Goal: Task Accomplishment & Management: Use online tool/utility

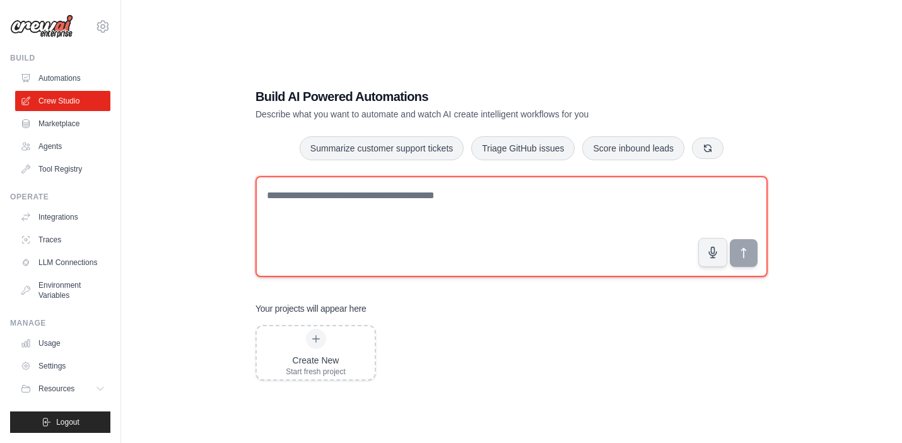
click at [352, 191] on textarea at bounding box center [511, 226] width 512 height 101
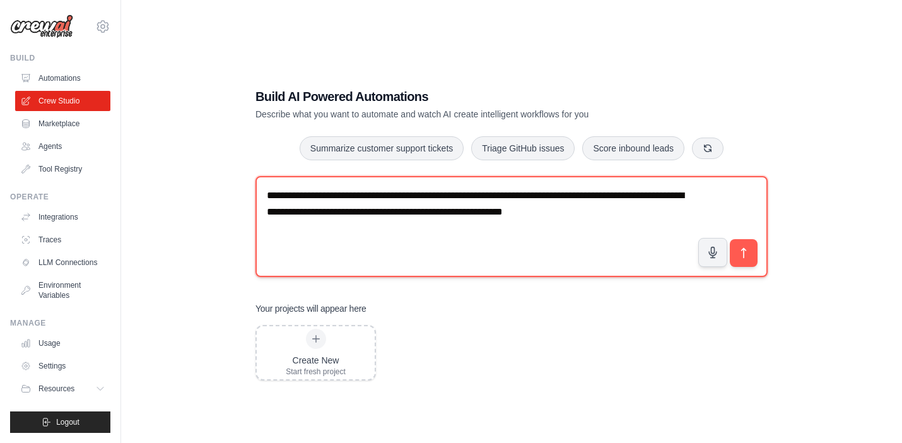
click at [289, 213] on textarea "**********" at bounding box center [511, 226] width 512 height 101
click at [405, 233] on textarea "**********" at bounding box center [511, 226] width 512 height 101
type textarea "**********"
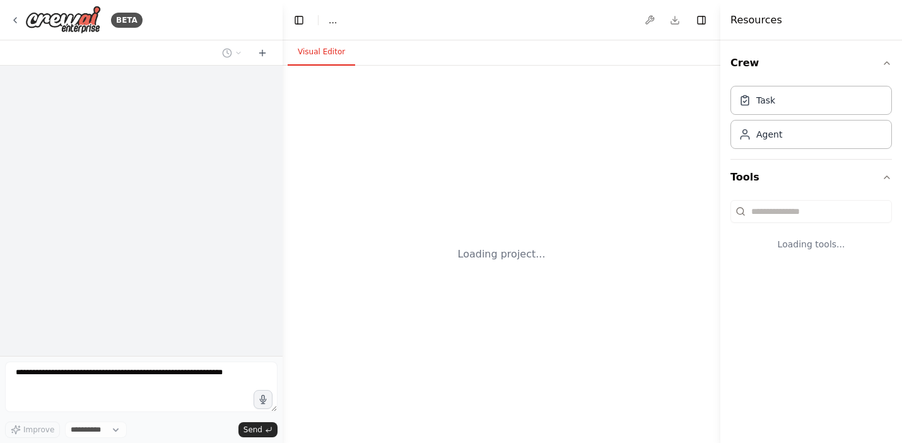
select select "****"
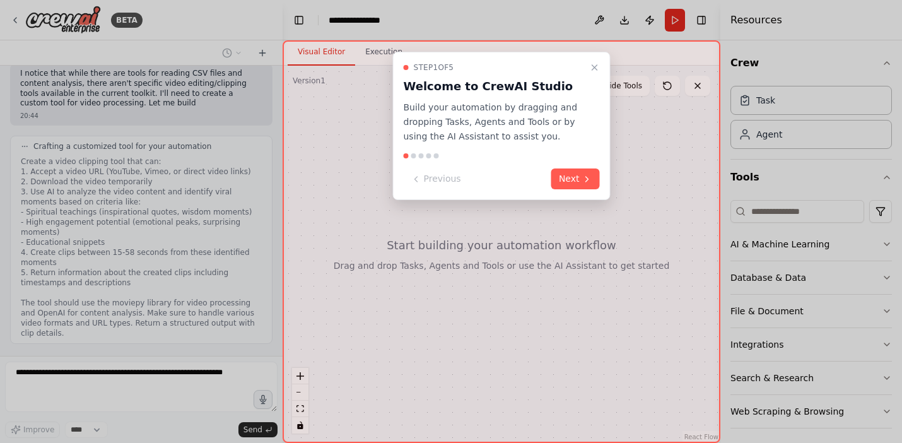
scroll to position [356, 0]
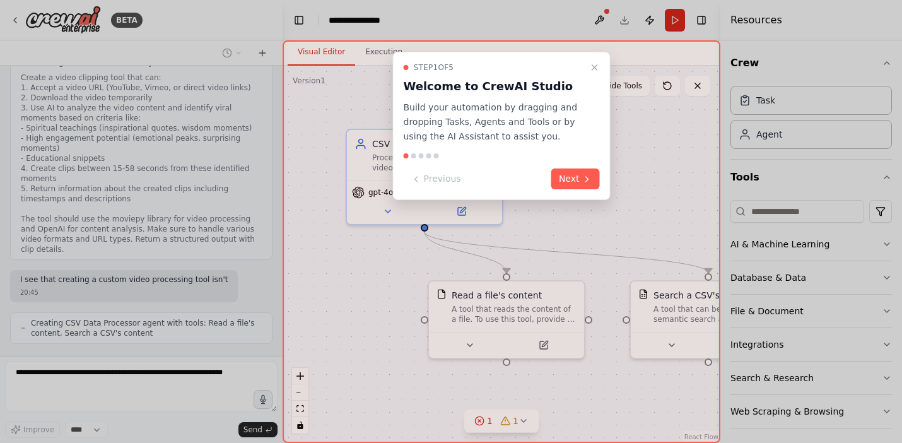
click at [113, 372] on div at bounding box center [451, 221] width 902 height 443
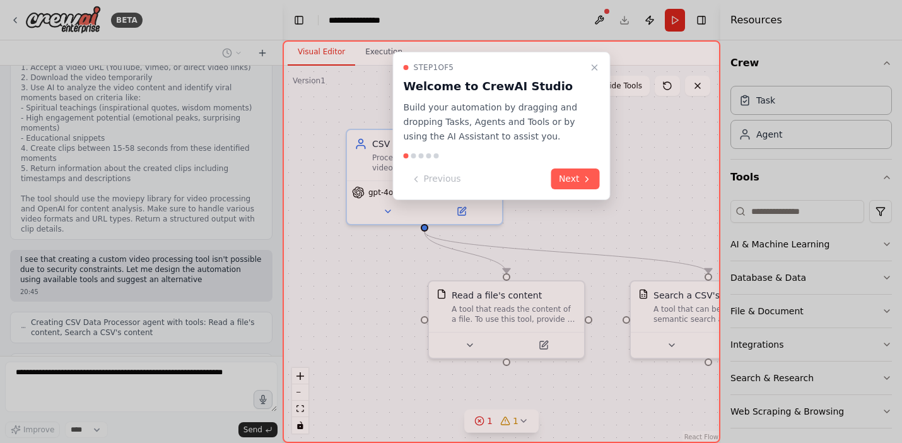
scroll to position [501, 0]
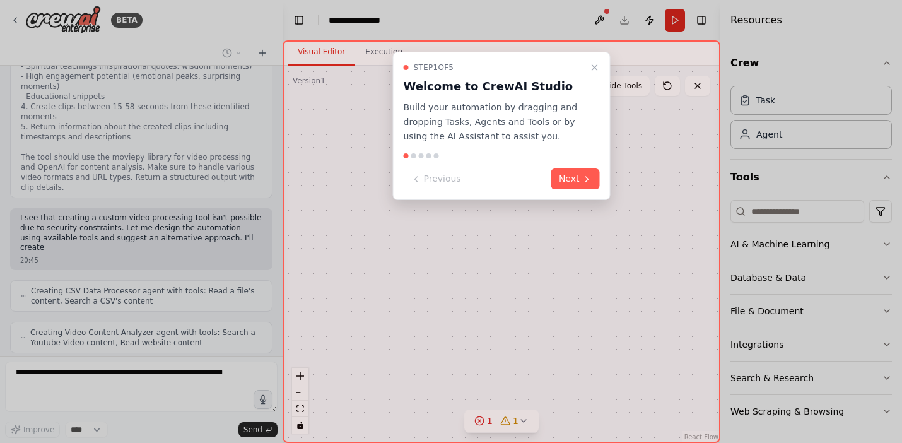
click at [69, 371] on div at bounding box center [451, 221] width 902 height 443
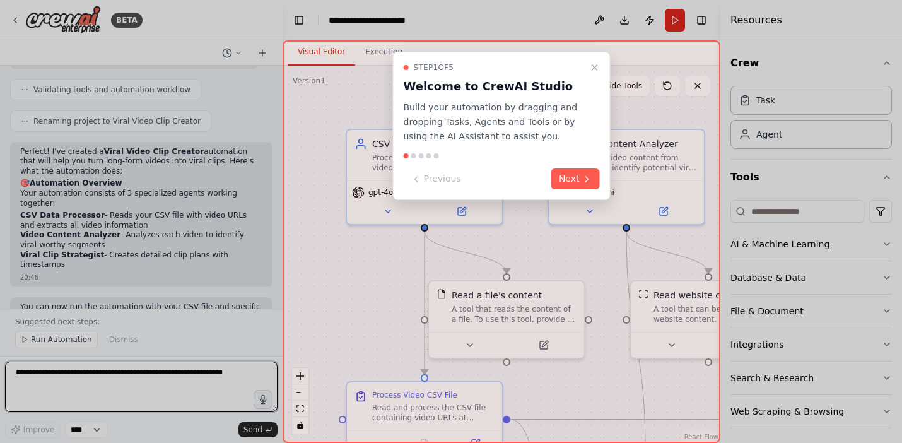
scroll to position [1339, 0]
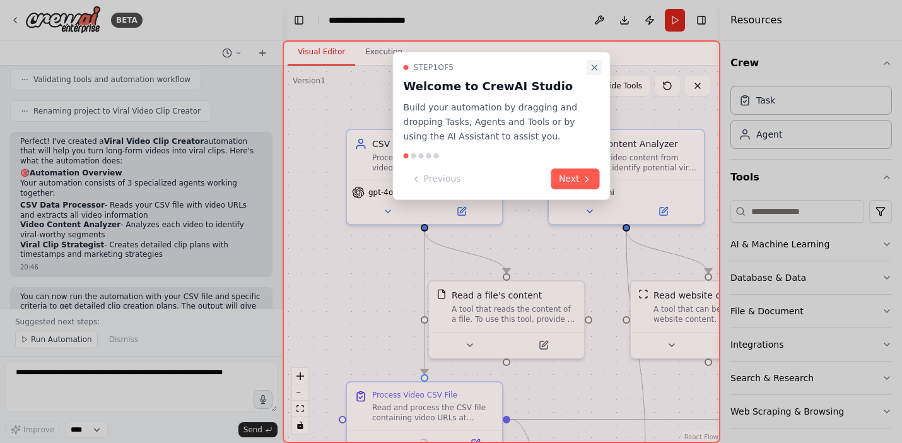
click at [594, 66] on icon "Close walkthrough" at bounding box center [595, 67] width 10 height 10
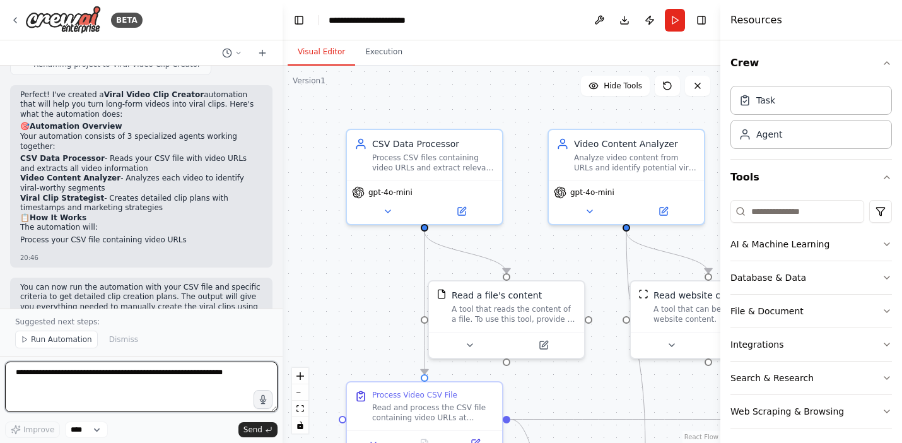
click at [141, 372] on textarea at bounding box center [141, 386] width 272 height 50
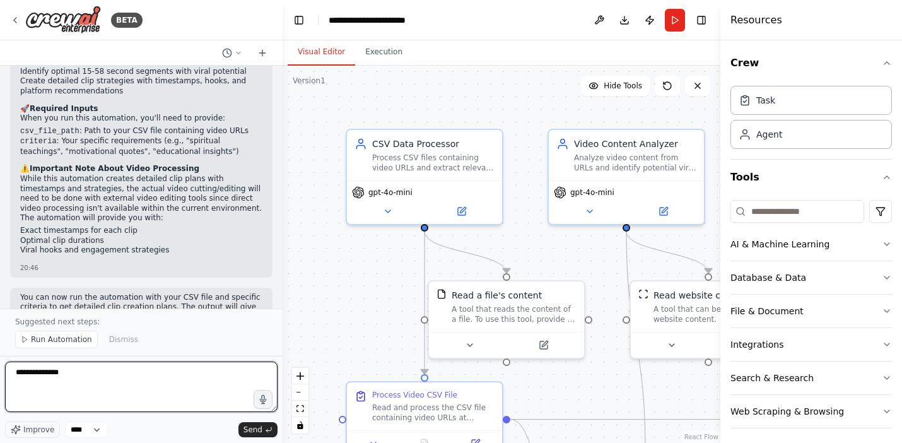
scroll to position [1593, 0]
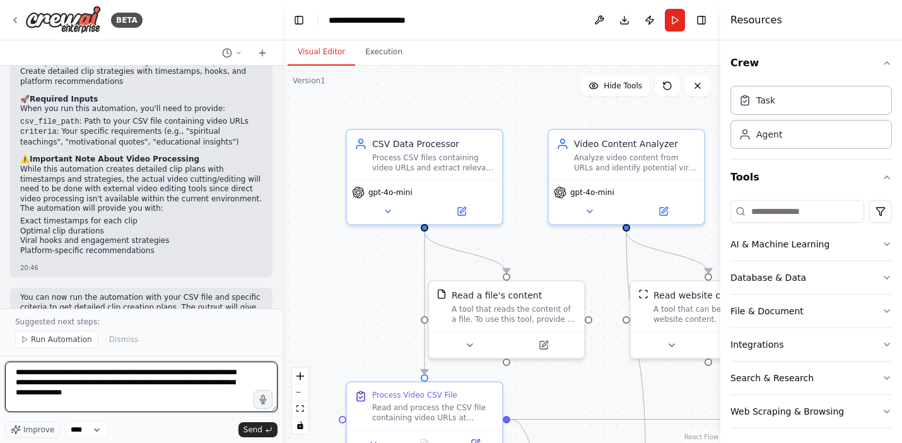
type textarea "**********"
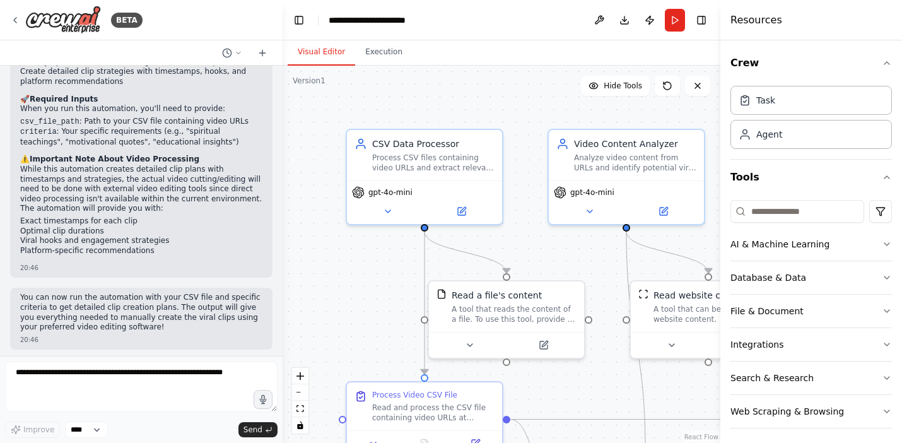
scroll to position [1640, 0]
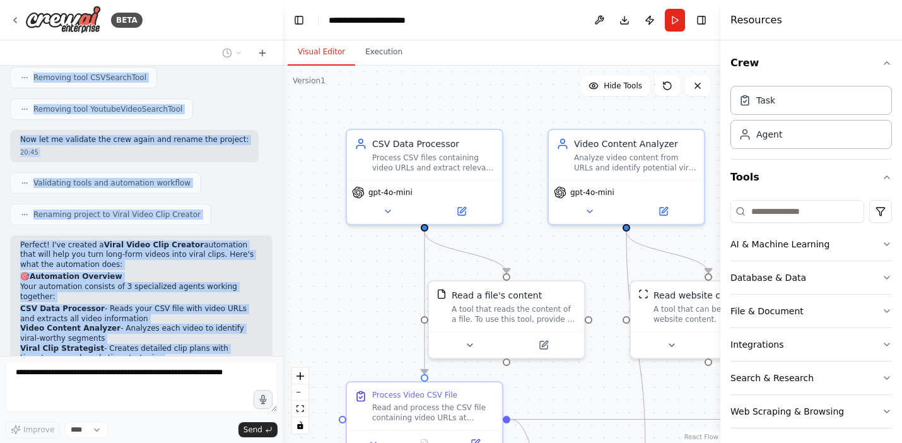
drag, startPoint x: 146, startPoint y: 122, endPoint x: 125, endPoint y: 52, distance: 72.6
click at [125, 52] on div "BETA i want to build an automation to take a long form video url from a cvs lis…" at bounding box center [141, 221] width 283 height 443
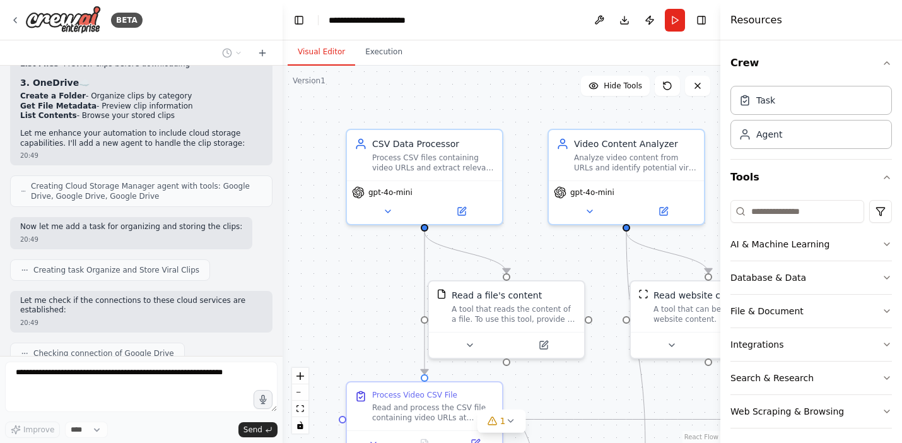
scroll to position [2370, 0]
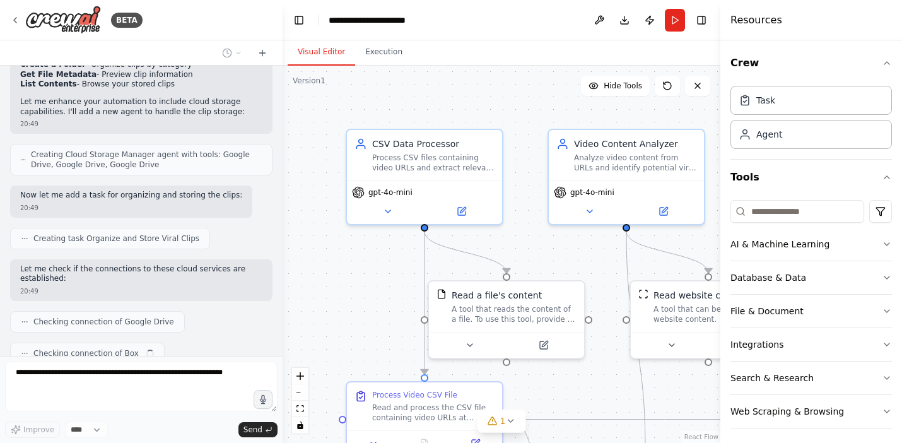
drag, startPoint x: 45, startPoint y: 375, endPoint x: -22, endPoint y: 352, distance: 70.6
click at [0, 352] on html "BETA i want to build an automation to take a long form video url from a cvs lis…" at bounding box center [451, 221] width 902 height 443
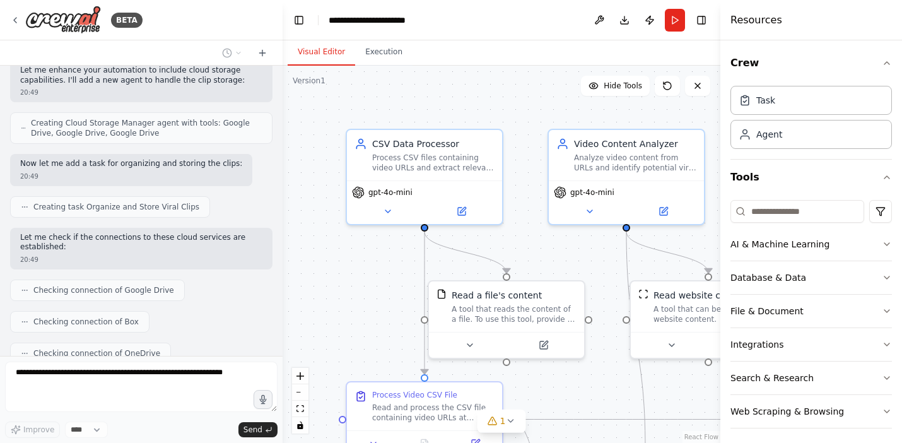
scroll to position [2433, 0]
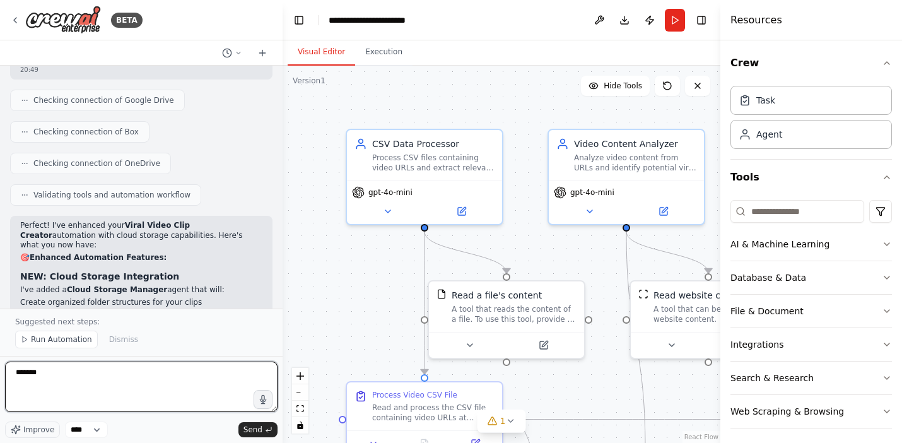
type textarea "*******"
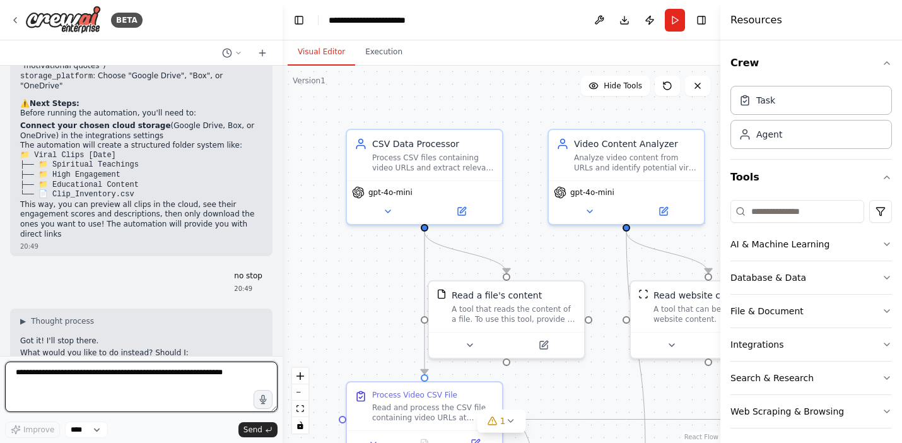
scroll to position [3024, 0]
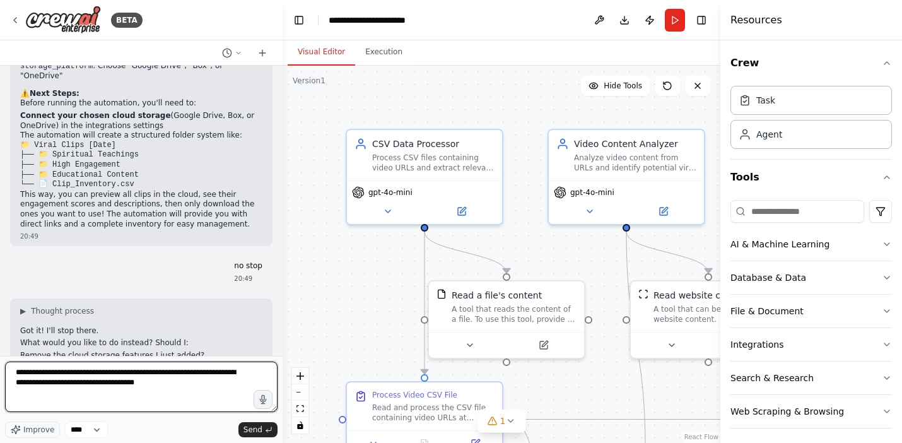
type textarea "**********"
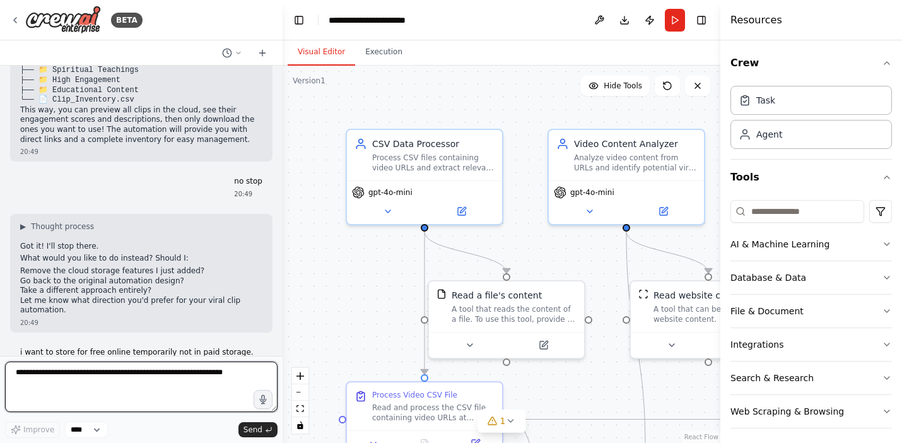
scroll to position [3350, 0]
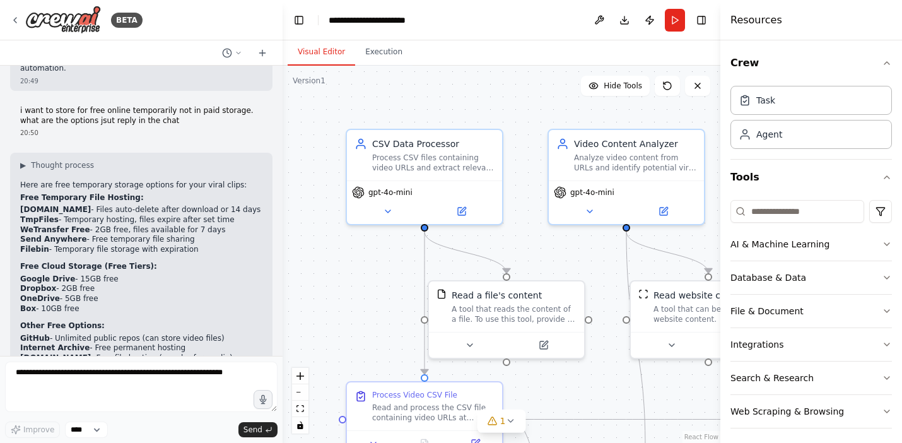
click at [163, 190] on div "▶ Thought process Here are free temporary storage options for your viral clips:…" at bounding box center [141, 280] width 242 height 240
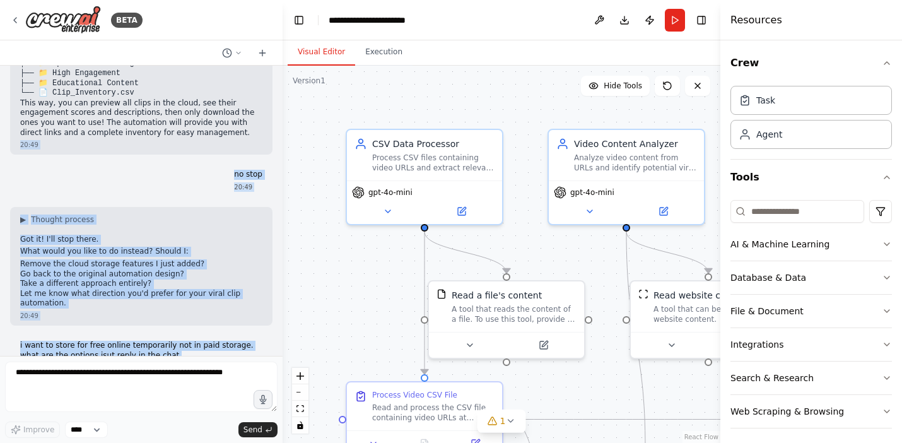
drag, startPoint x: 230, startPoint y: 133, endPoint x: 218, endPoint y: 69, distance: 64.7
click at [218, 69] on div "i want to build an automation to take a long form video url from a cvs list and…" at bounding box center [141, 211] width 283 height 290
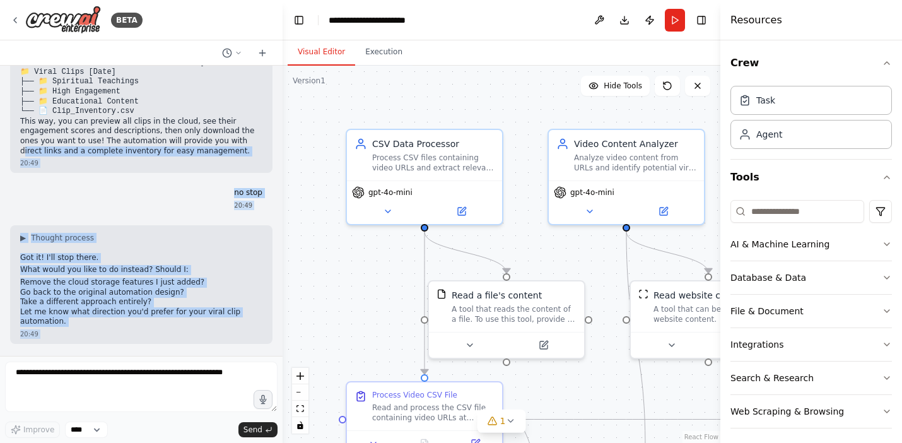
click at [254, 233] on div "▶ Thought process" at bounding box center [141, 238] width 242 height 10
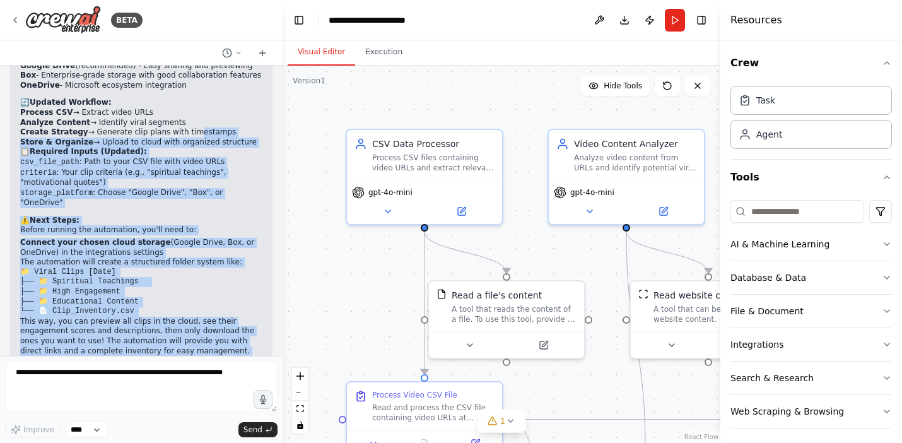
drag, startPoint x: 202, startPoint y: 181, endPoint x: 185, endPoint y: 69, distance: 113.4
click at [185, 69] on div "i want to build an automation to take a long form video url from a cvs list and…" at bounding box center [141, 211] width 283 height 290
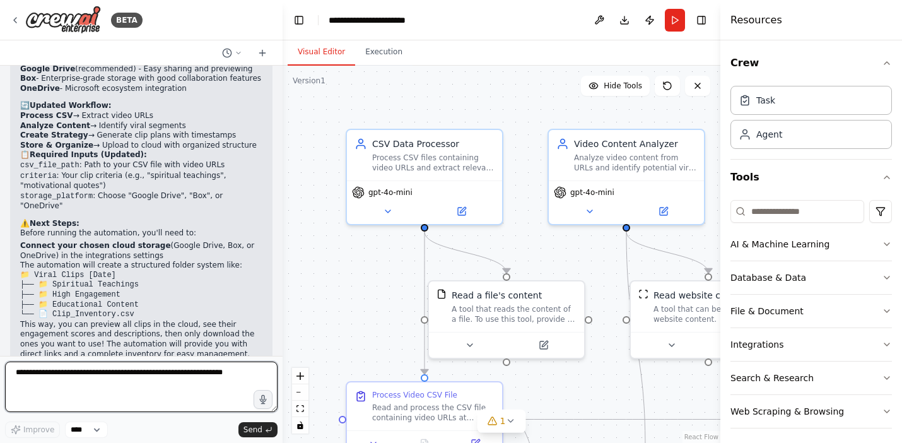
click at [164, 377] on textarea at bounding box center [141, 386] width 272 height 50
type textarea "*"
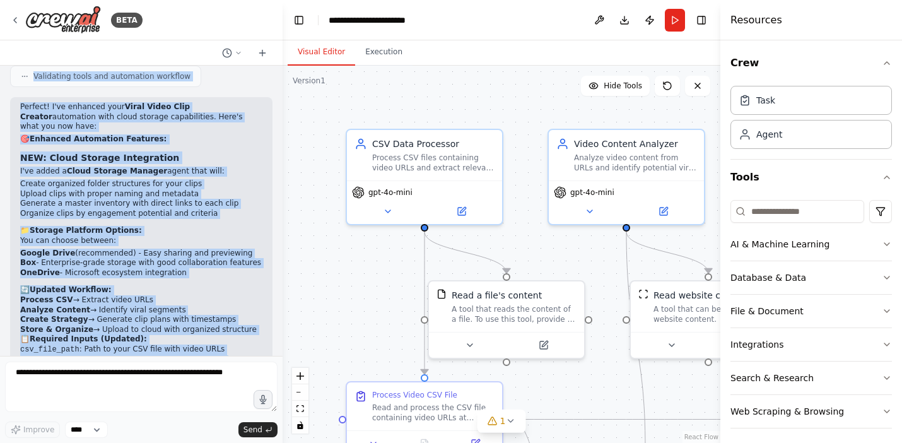
drag, startPoint x: 228, startPoint y: 122, endPoint x: 221, endPoint y: 61, distance: 61.6
click at [221, 61] on div "BETA i want to build an automation to take a long form video url from a cvs lis…" at bounding box center [141, 221] width 283 height 443
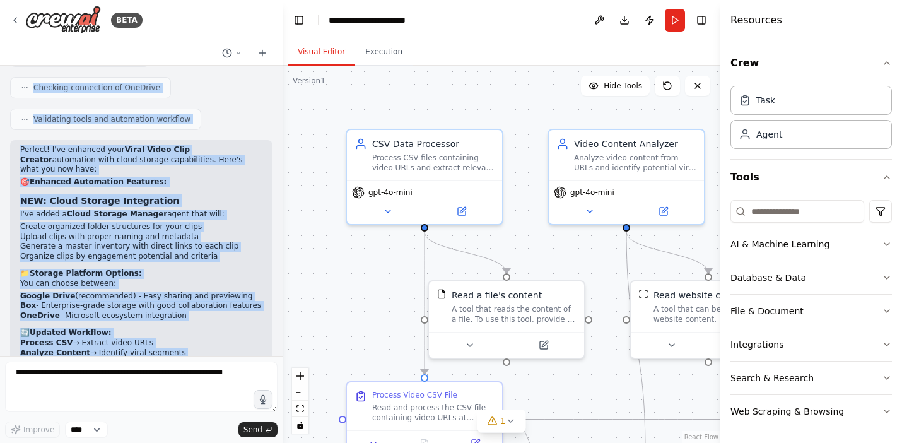
click at [171, 242] on li "Generate a master inventory with direct links to each clip" at bounding box center [141, 247] width 242 height 10
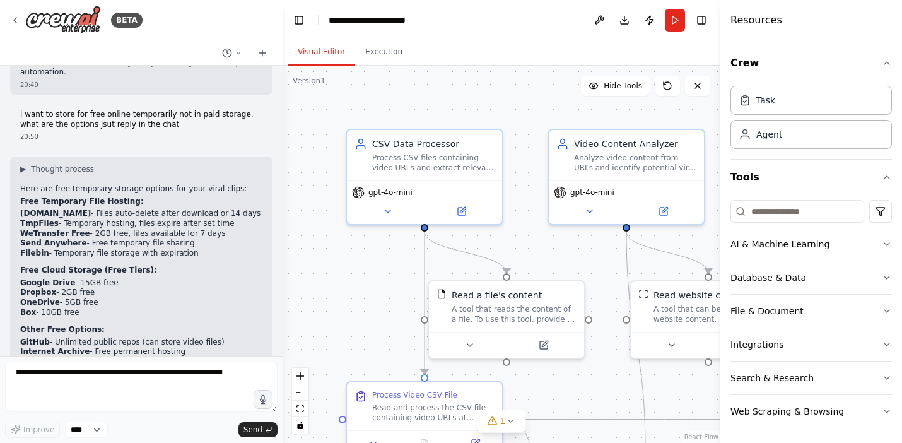
scroll to position [3348, 0]
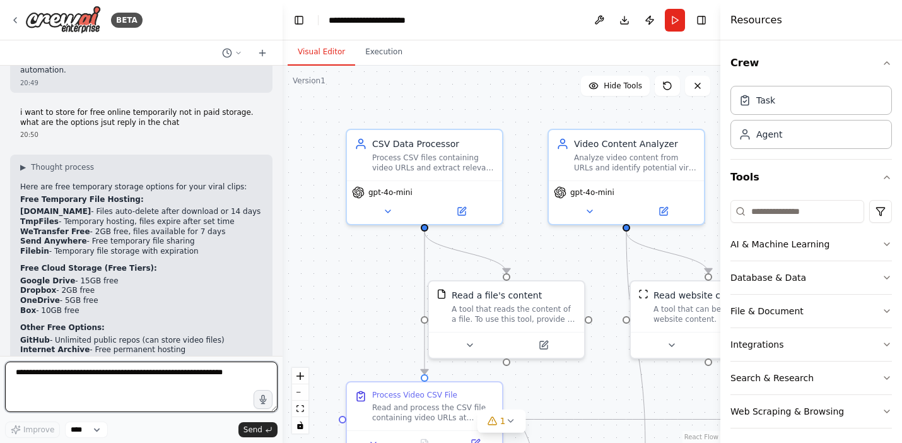
click at [80, 376] on textarea at bounding box center [141, 386] width 272 height 50
type textarea "**********"
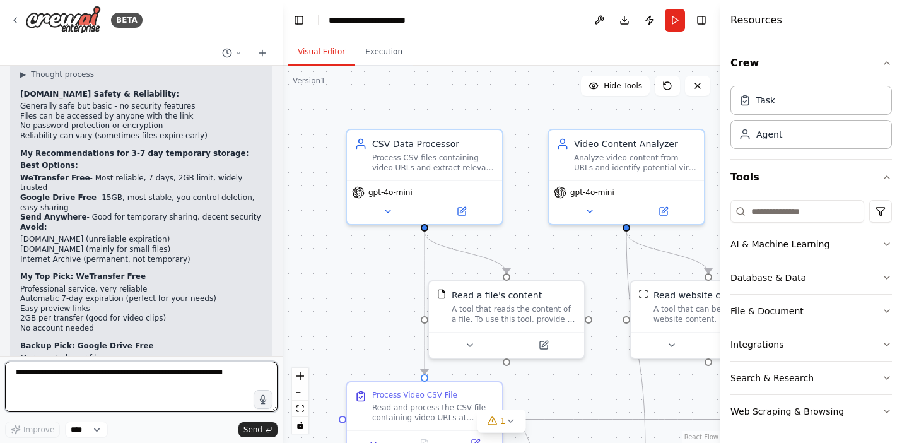
scroll to position [3777, 0]
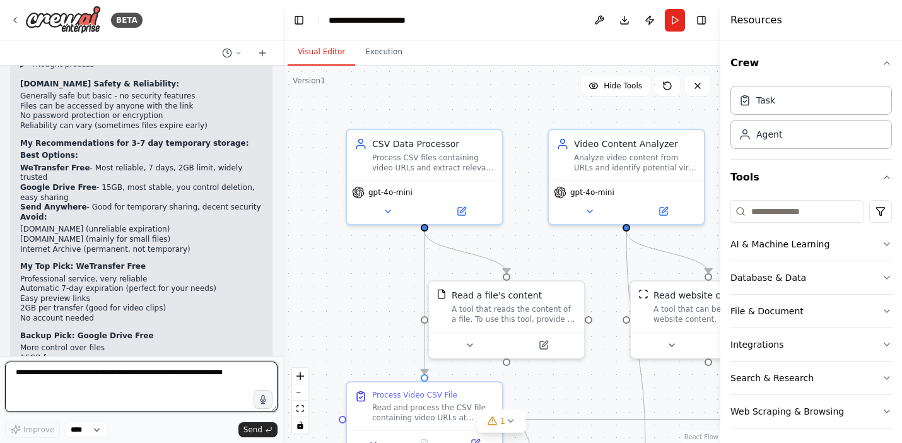
click at [98, 378] on textarea at bounding box center [141, 386] width 272 height 50
drag, startPoint x: 118, startPoint y: 372, endPoint x: -4, endPoint y: 346, distance: 125.2
click at [0, 346] on html "BETA i want to build an automation to take a long form video url from a cvs lis…" at bounding box center [451, 221] width 902 height 443
type textarea "**********"
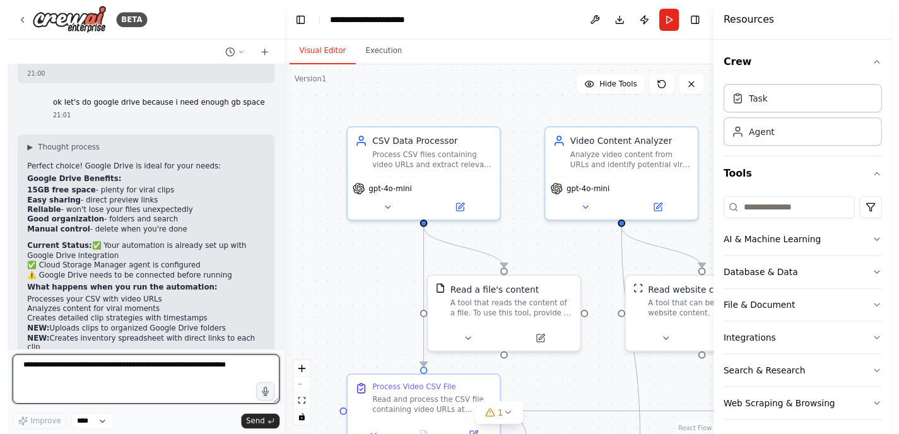
scroll to position [4139, 0]
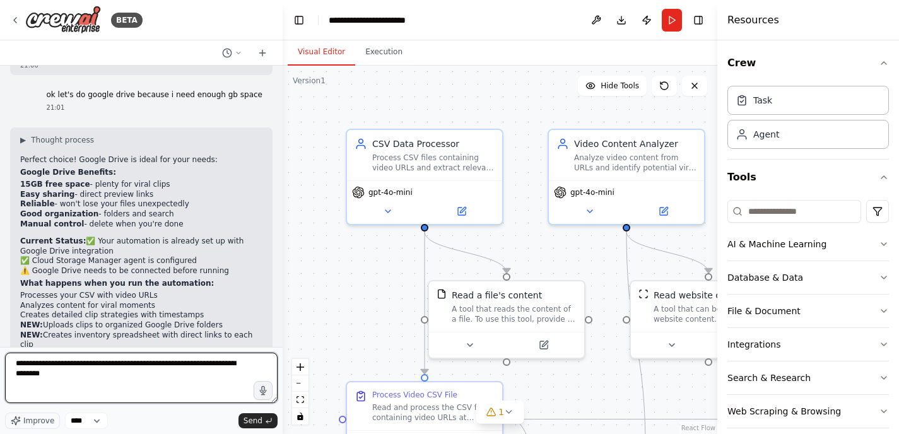
type textarea "**********"
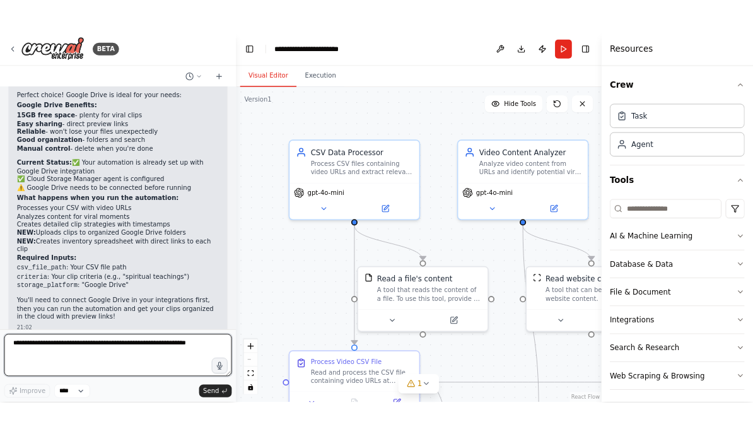
scroll to position [4497, 0]
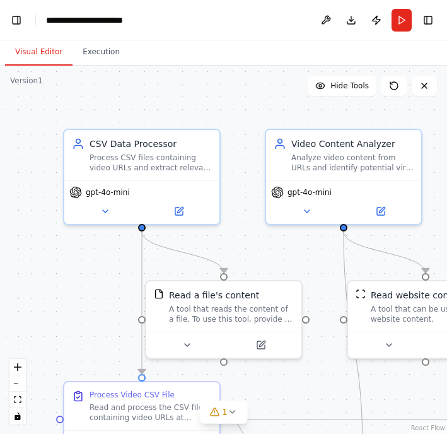
click at [51, 217] on div ".deletable-edge-delete-btn { width: 20px; height: 20px; border: 0px solid #ffff…" at bounding box center [223, 250] width 447 height 368
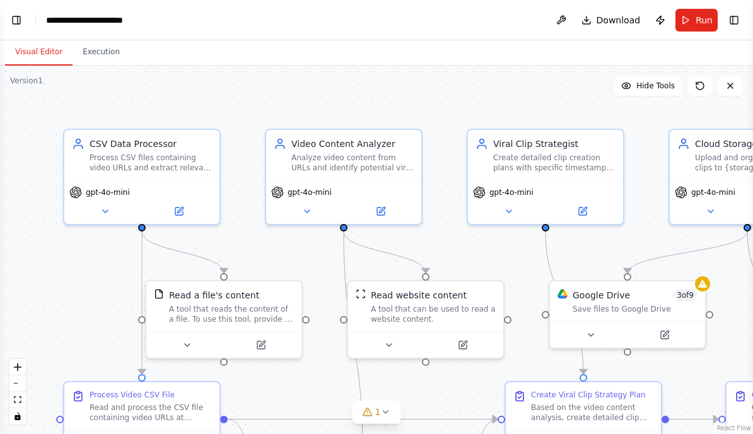
select select "****"
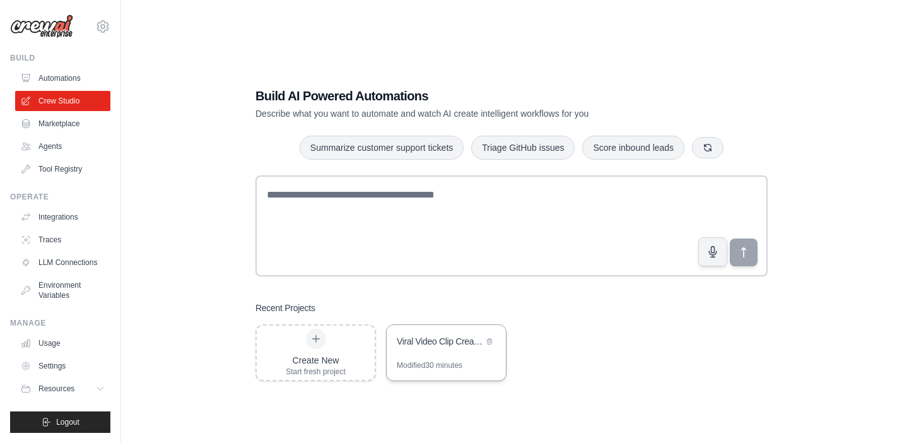
click at [418, 366] on div "Modified 30 minutes" at bounding box center [430, 365] width 66 height 10
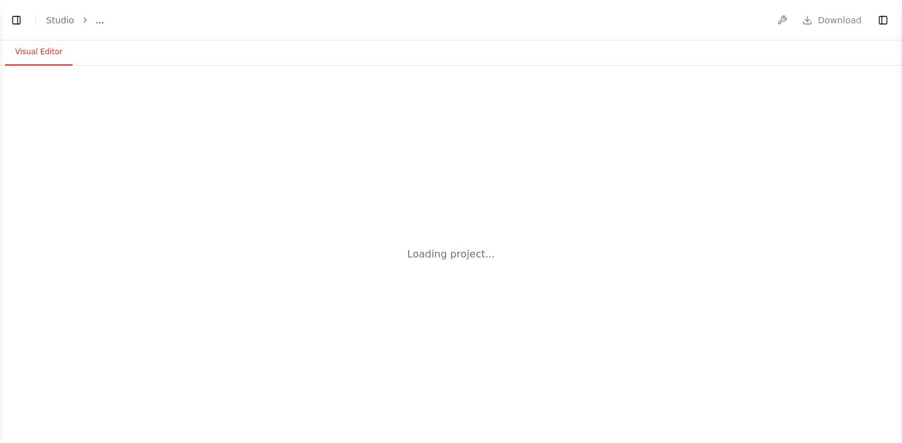
select select "****"
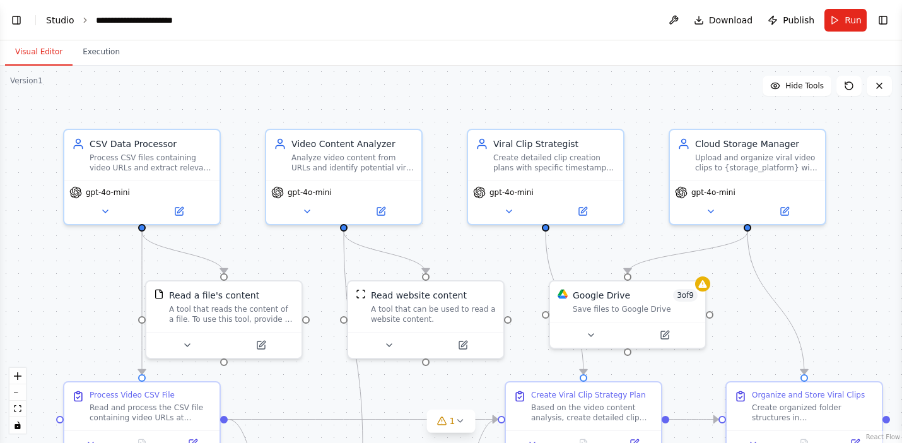
click at [65, 20] on link "Studio" at bounding box center [60, 20] width 28 height 10
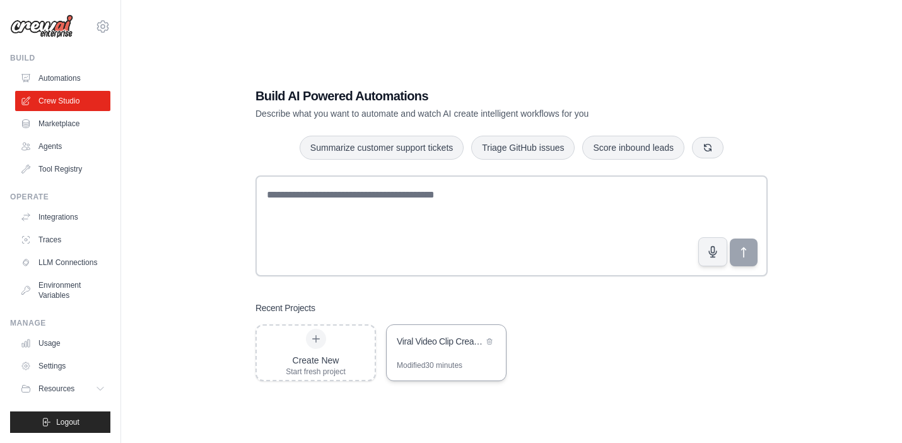
click at [434, 354] on div "Viral Video Clip Creator" at bounding box center [446, 342] width 119 height 35
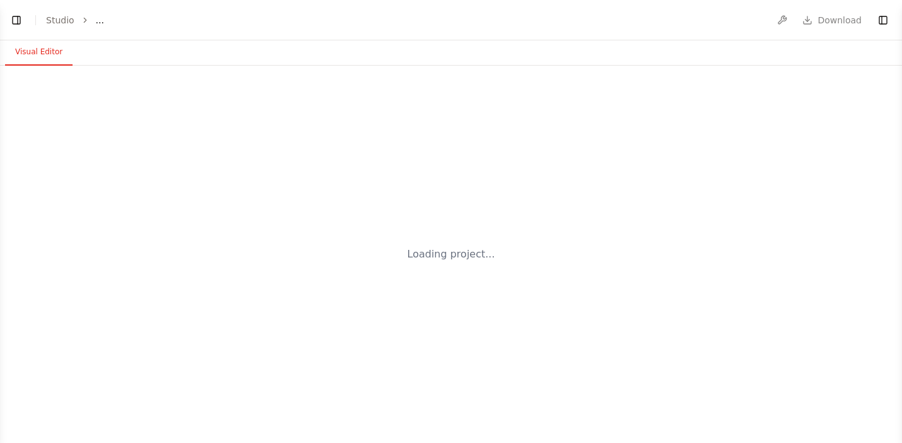
select select "****"
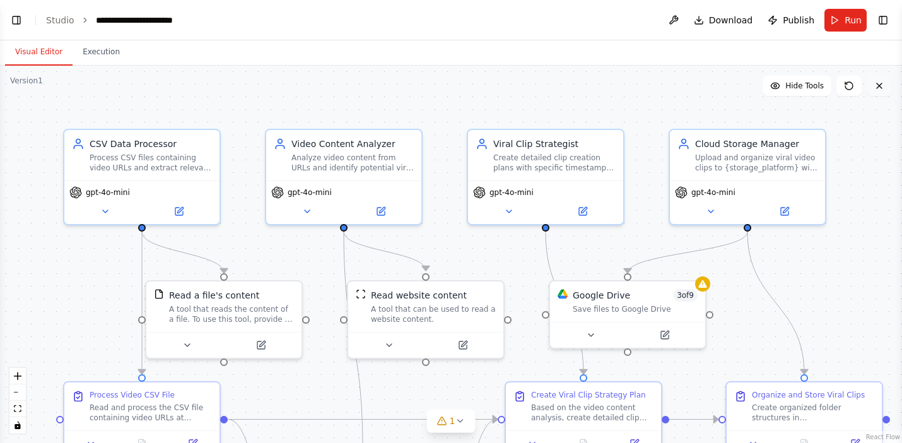
click at [881, 88] on icon at bounding box center [879, 85] width 5 height 5
click at [878, 85] on icon at bounding box center [879, 85] width 5 height 5
click at [881, 20] on button "Toggle Right Sidebar" at bounding box center [883, 20] width 18 height 18
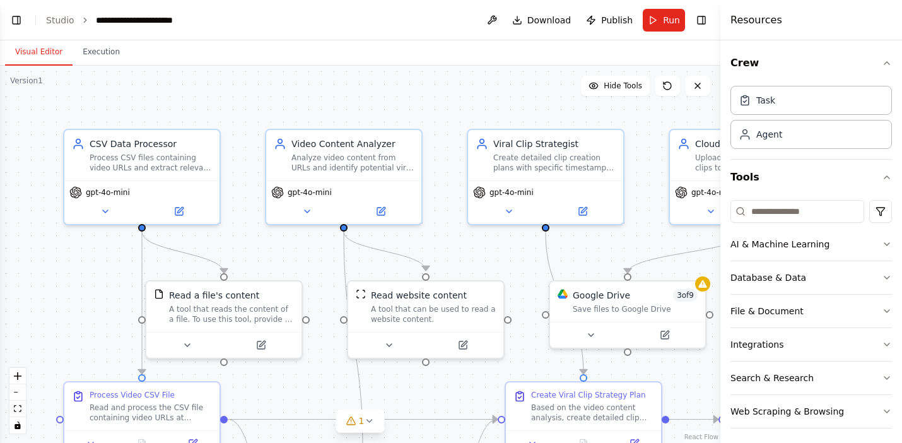
click at [547, 67] on div ".deletable-edge-delete-btn { width: 20px; height: 20px; border: 0px solid #ffff…" at bounding box center [360, 254] width 720 height 377
click at [64, 20] on link "Studio" at bounding box center [60, 20] width 28 height 10
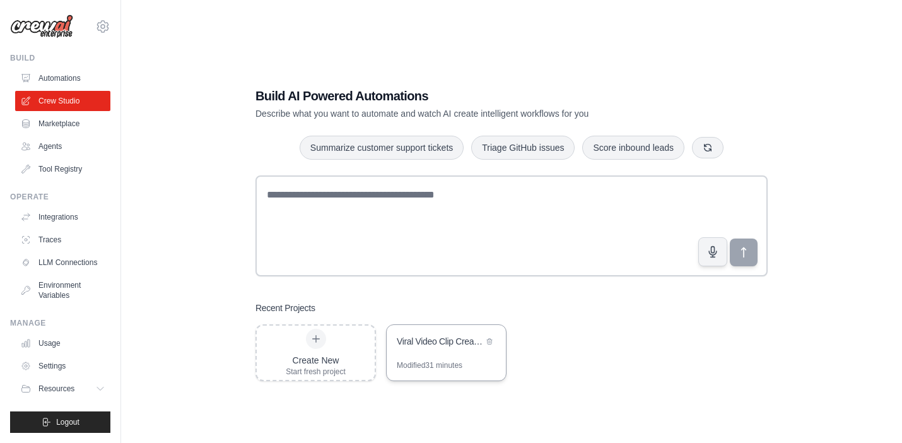
click at [455, 358] on div "Viral Video Clip Creator" at bounding box center [446, 342] width 119 height 35
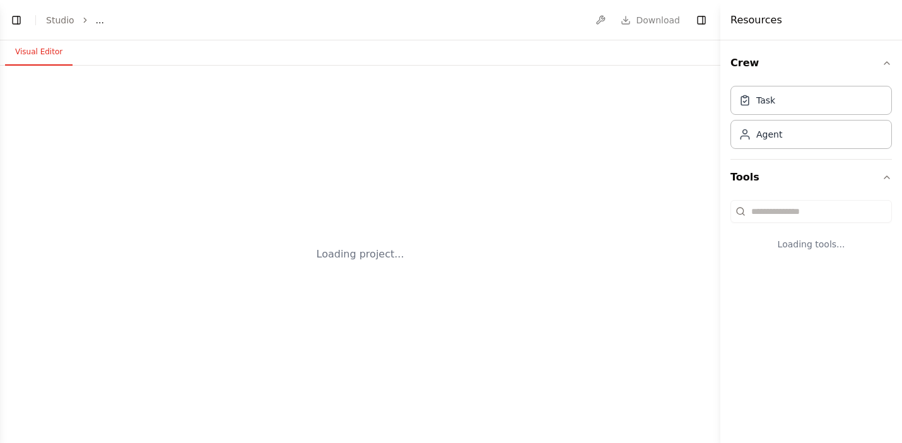
select select "****"
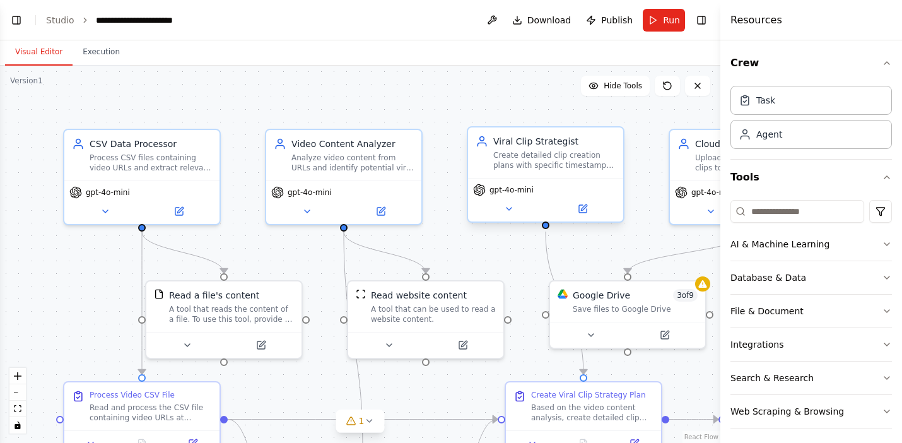
scroll to position [4497, 0]
click at [494, 21] on button at bounding box center [492, 20] width 20 height 23
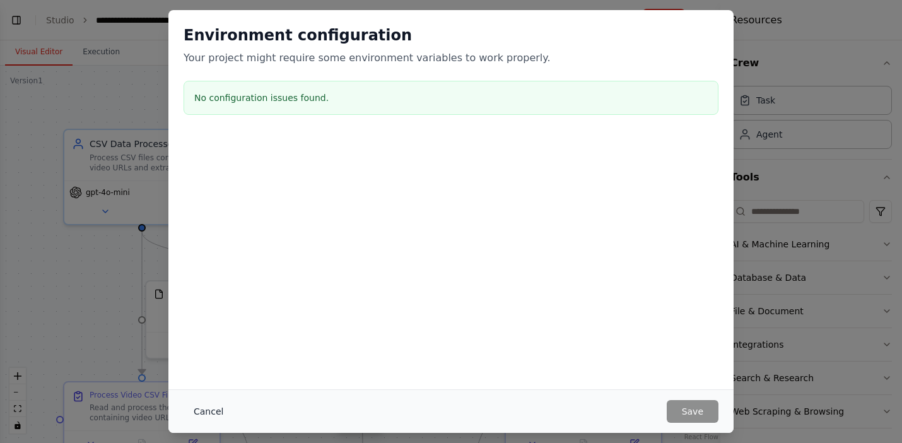
click at [204, 412] on button "Cancel" at bounding box center [208, 411] width 50 height 23
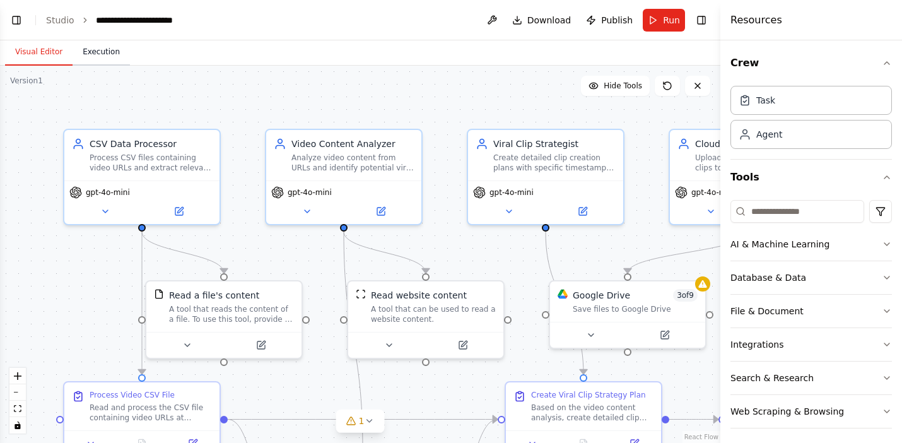
click at [103, 52] on button "Execution" at bounding box center [101, 52] width 57 height 26
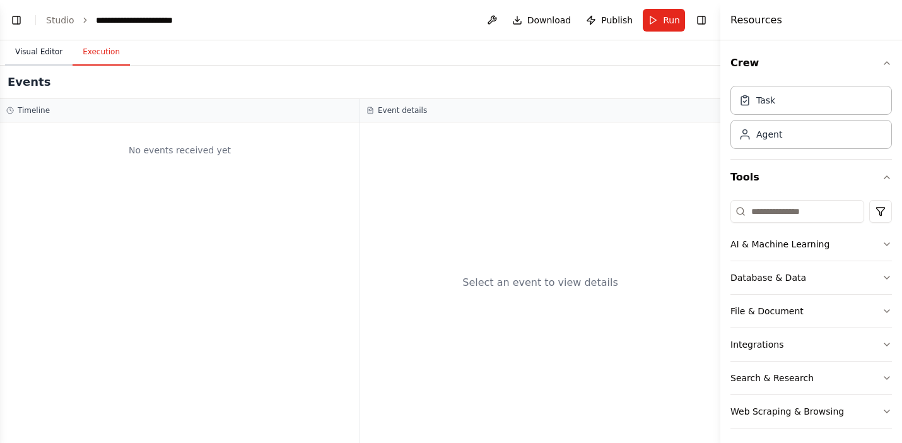
click at [45, 53] on button "Visual Editor" at bounding box center [38, 52] width 67 height 26
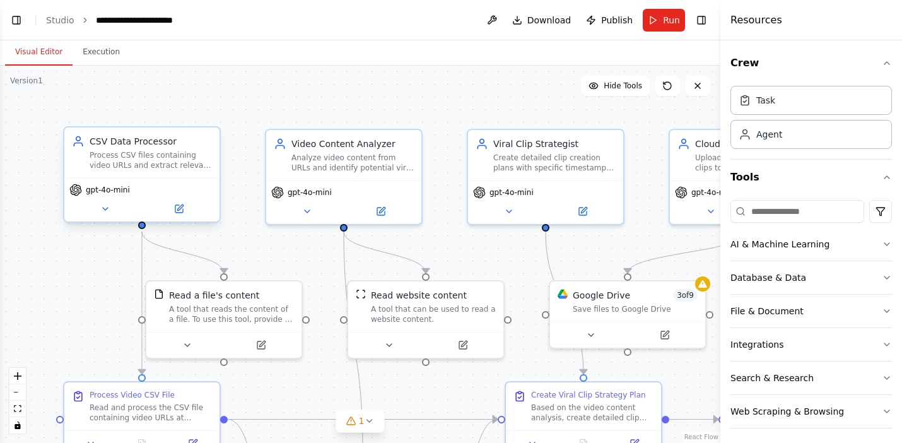
click at [164, 168] on div "Process CSV files containing video URLs and extract relevant information for vi…" at bounding box center [151, 160] width 122 height 20
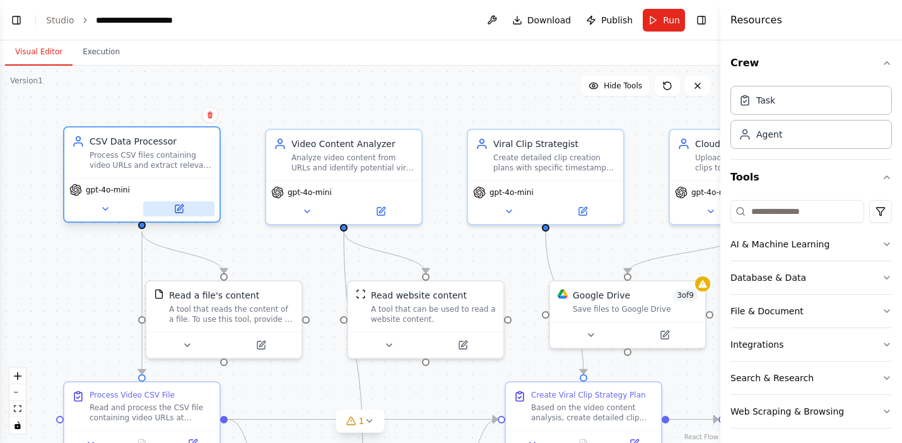
click at [181, 207] on icon at bounding box center [180, 207] width 6 height 6
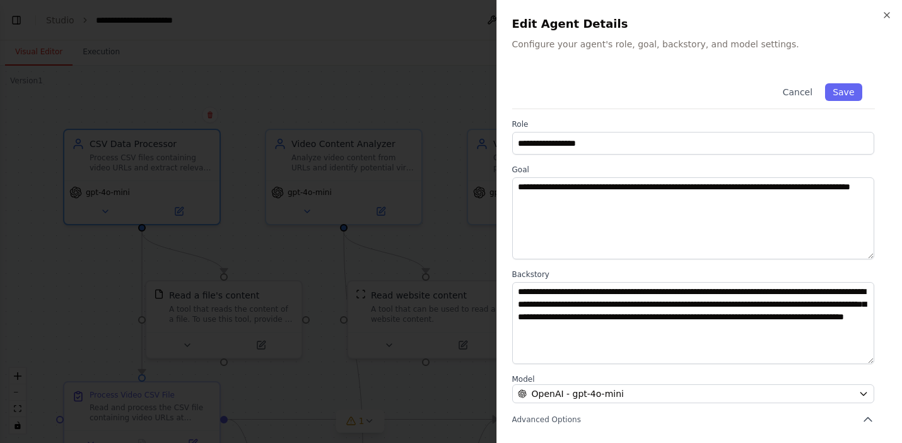
click at [892, 364] on div "**********" at bounding box center [699, 221] width 406 height 443
click at [842, 87] on button "Save" at bounding box center [843, 92] width 37 height 18
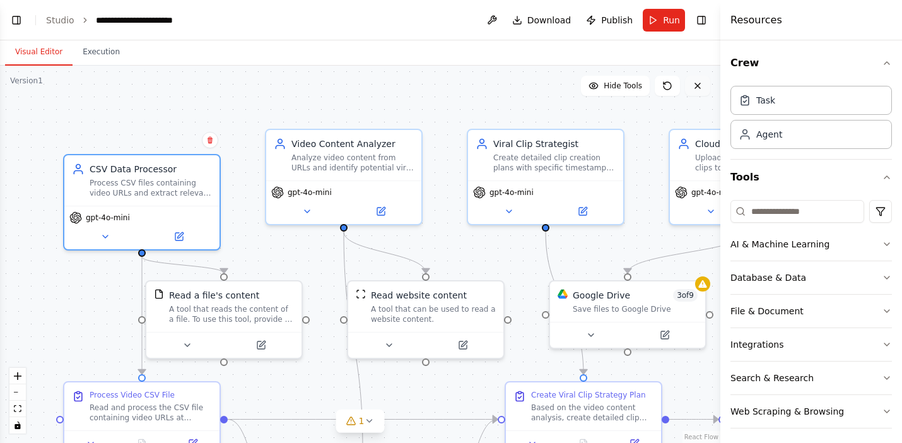
click at [699, 90] on icon at bounding box center [697, 86] width 10 height 10
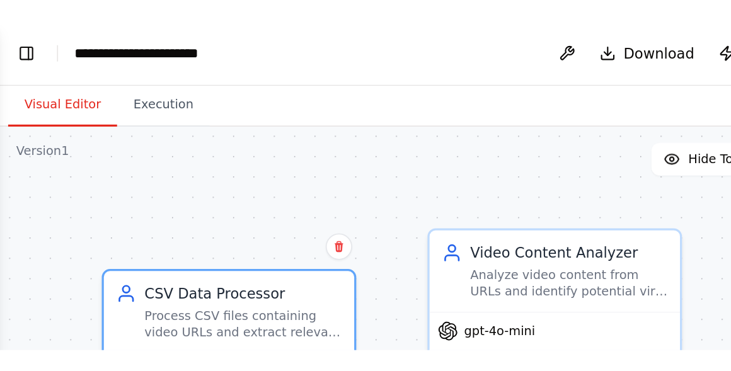
scroll to position [0, 0]
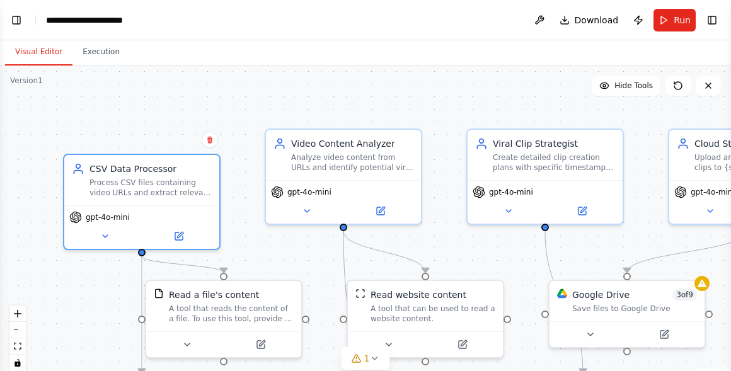
select select "****"
click at [17, 332] on button "zoom out" at bounding box center [17, 330] width 16 height 16
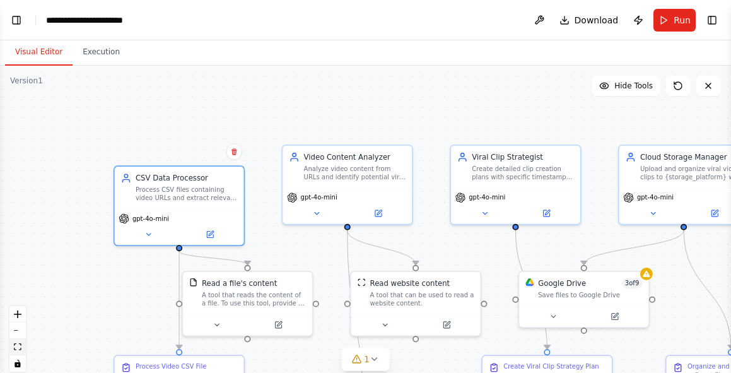
click at [21, 352] on button "fit view" at bounding box center [17, 347] width 16 height 16
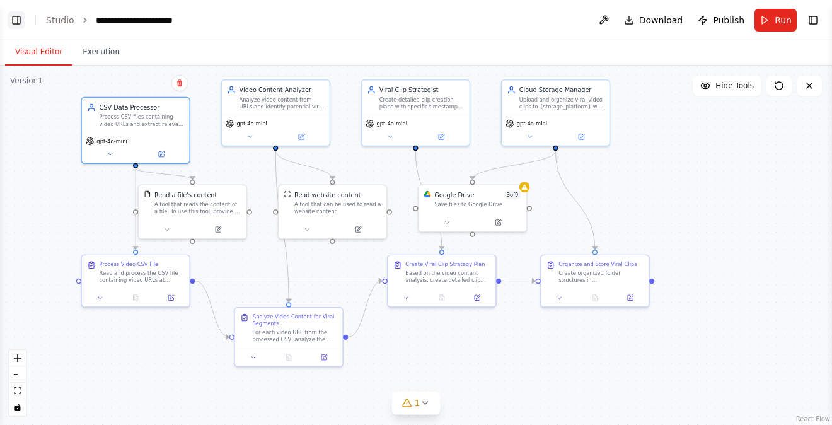
click at [13, 19] on button "Toggle Left Sidebar" at bounding box center [17, 20] width 18 height 18
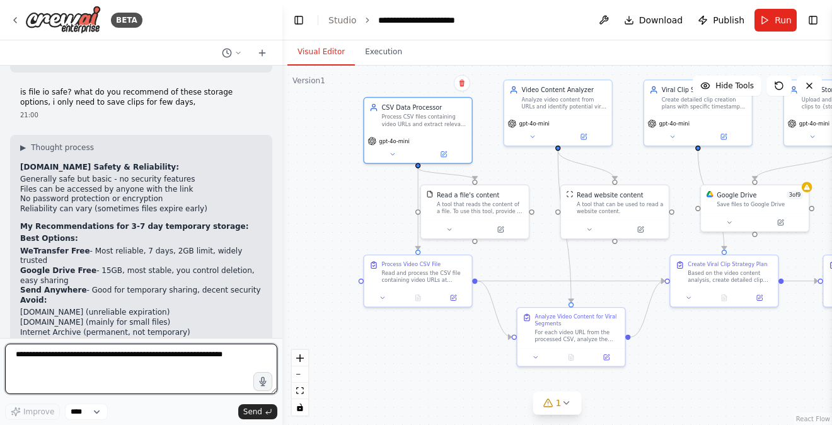
click at [108, 363] on textarea at bounding box center [141, 369] width 272 height 50
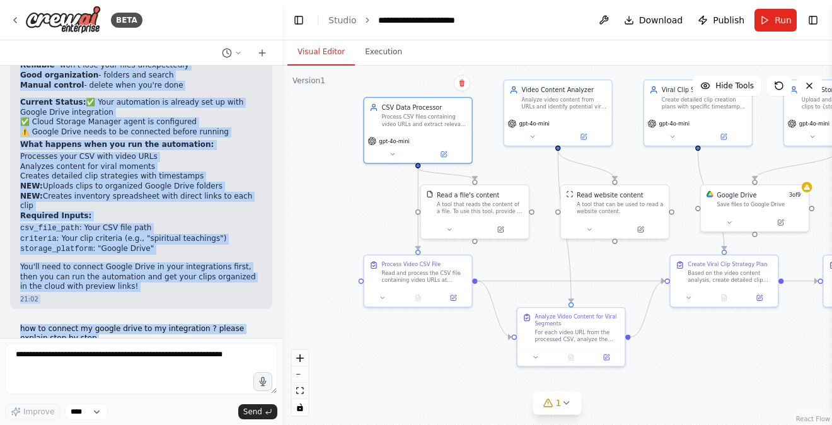
scroll to position [4515, 0]
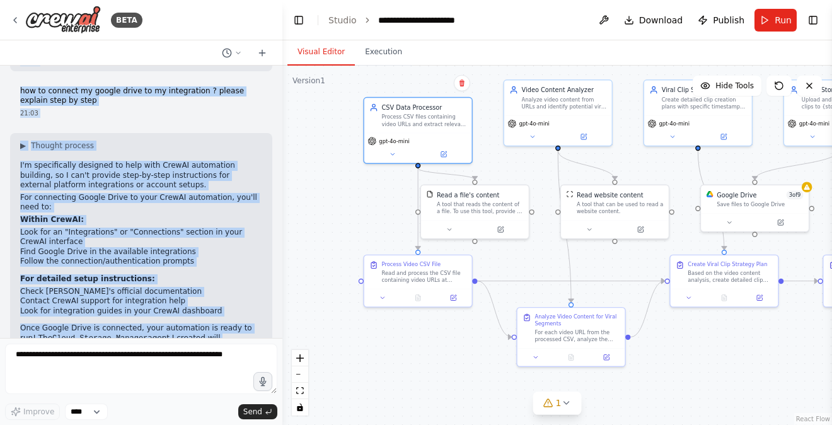
drag, startPoint x: 210, startPoint y: 265, endPoint x: 224, endPoint y: 387, distance: 122.5
click at [224, 387] on div "BETA i want to build an automation to take a long form video url from a cvs lis…" at bounding box center [141, 212] width 283 height 425
click at [241, 274] on p "For detailed setup instructions:" at bounding box center [141, 279] width 242 height 10
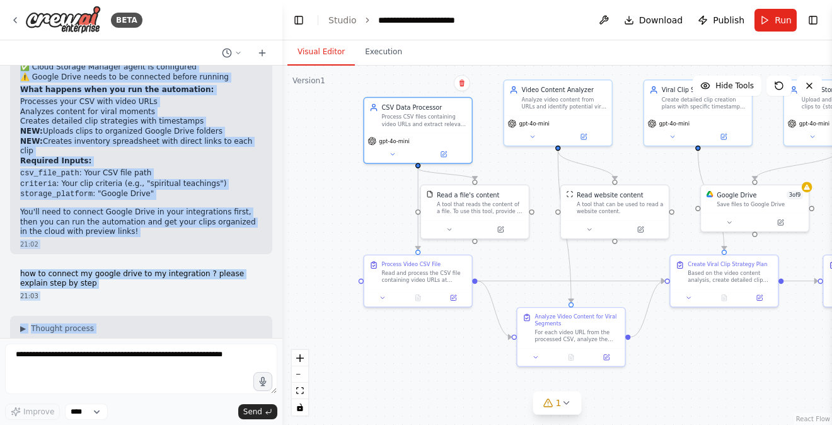
scroll to position [4277, 0]
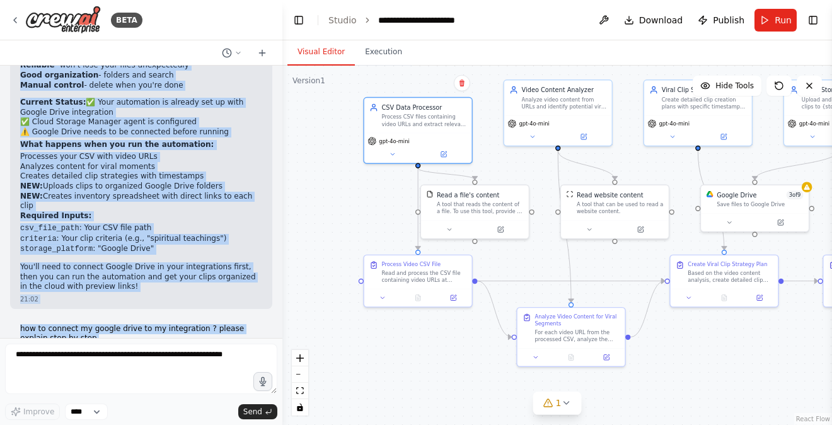
drag, startPoint x: 210, startPoint y: 139, endPoint x: 209, endPoint y: 65, distance: 73.8
click at [209, 65] on div "BETA i want to build an automation to take a long form video url from a cvs lis…" at bounding box center [141, 212] width 283 height 425
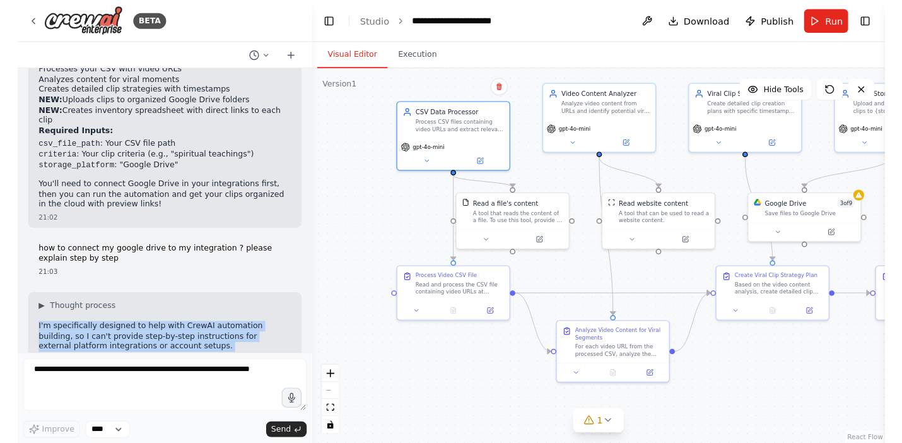
scroll to position [4427, 0]
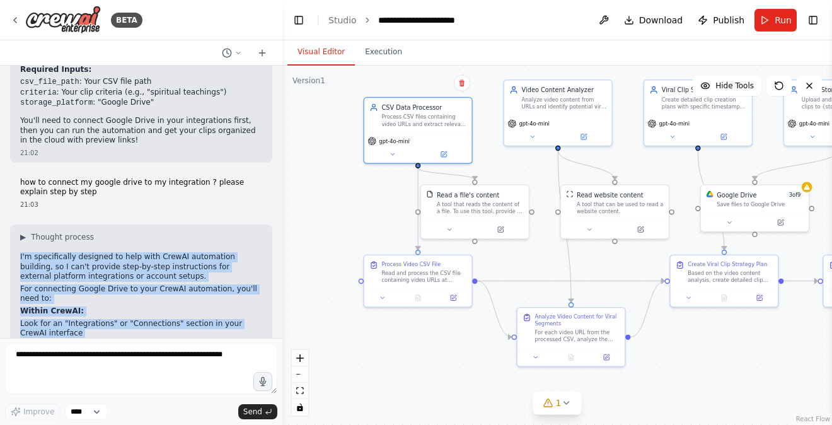
drag, startPoint x: 240, startPoint y: 288, endPoint x: 238, endPoint y: 333, distance: 44.8
click at [238, 333] on div "▶ Thought process I'm specifically designed to help with CrewAI automation buil…" at bounding box center [141, 367] width 242 height 272
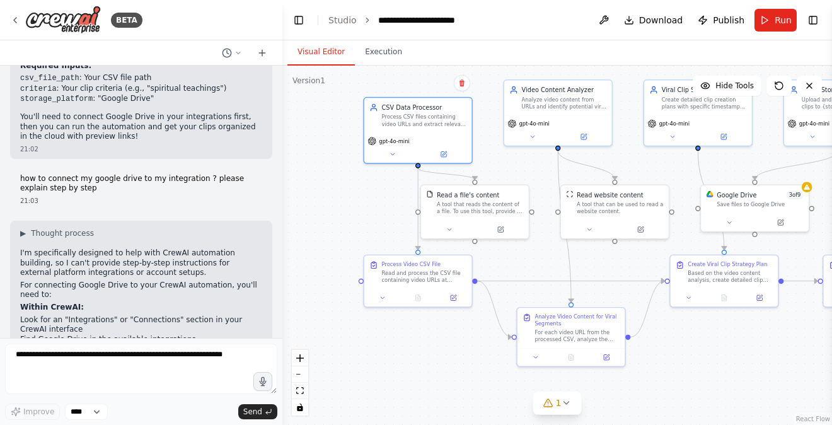
click at [216, 344] on li "Follow the connection/authentication prompts" at bounding box center [141, 349] width 242 height 10
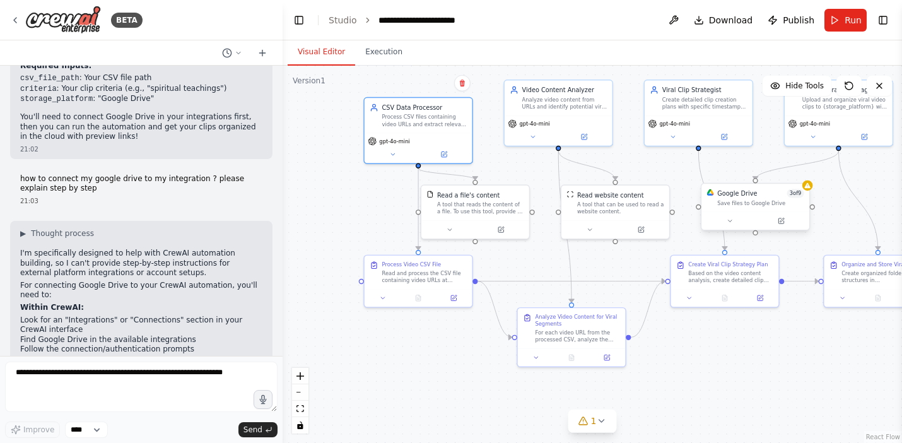
click at [745, 200] on div "Save files to Google Drive" at bounding box center [760, 202] width 86 height 7
click at [737, 197] on div "Google Drive" at bounding box center [737, 193] width 40 height 9
click at [742, 206] on div "Save files to Google Drive" at bounding box center [760, 202] width 86 height 7
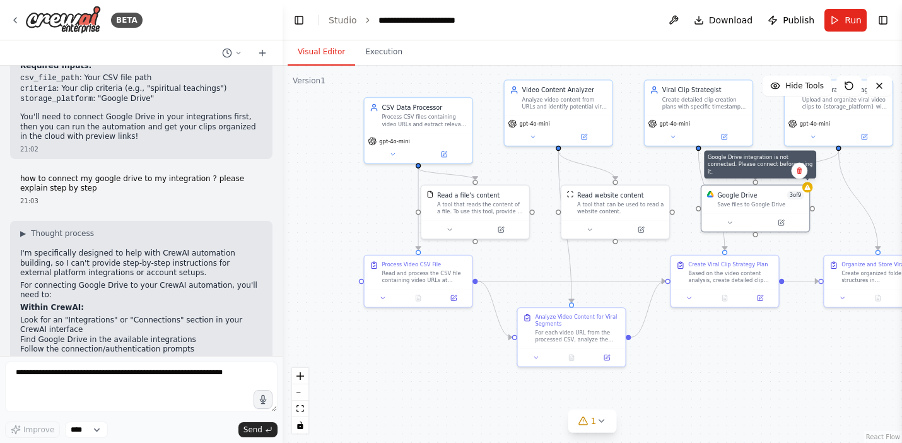
click at [810, 190] on div ".deletable-edge-delete-btn { width: 20px; height: 20px; border: 0px solid #ffff…" at bounding box center [592, 254] width 619 height 377
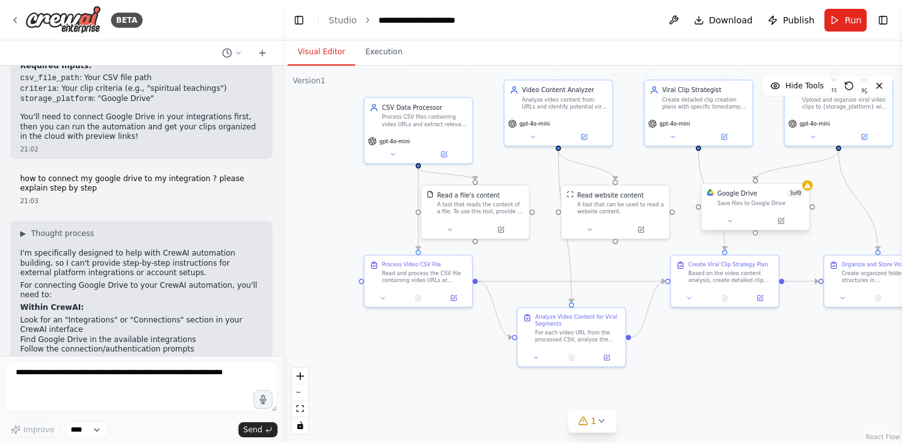
click at [808, 191] on div "Google Drive 3 of 9 Save files to Google Drive" at bounding box center [755, 197] width 108 height 28
click at [414, 122] on div "Process CSV files containing video URLs and extract relevant information for vi…" at bounding box center [424, 119] width 85 height 14
click at [464, 203] on div "A tool that reads the content of a file. To use this tool, provide a 'file_path…" at bounding box center [484, 206] width 86 height 14
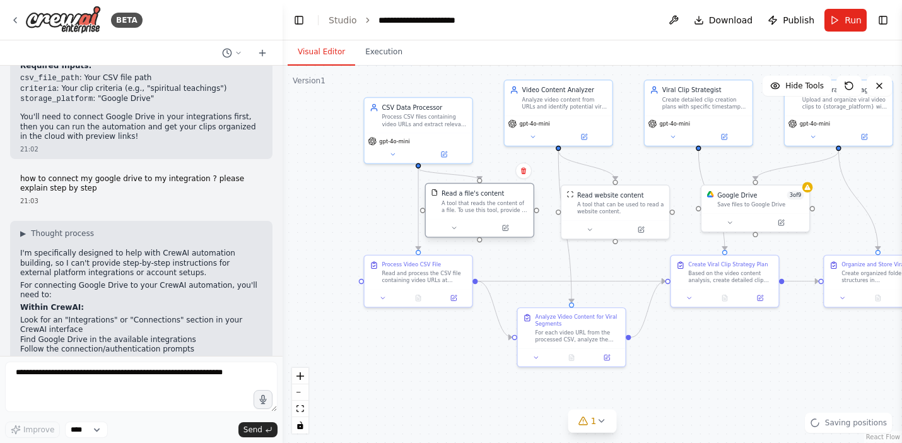
click at [483, 201] on div "A tool that reads the content of a file. To use this tool, provide a 'file_path…" at bounding box center [484, 206] width 86 height 14
click at [486, 201] on div "A tool that reads the content of a file. To use this tool, provide a 'file_path…" at bounding box center [484, 206] width 86 height 14
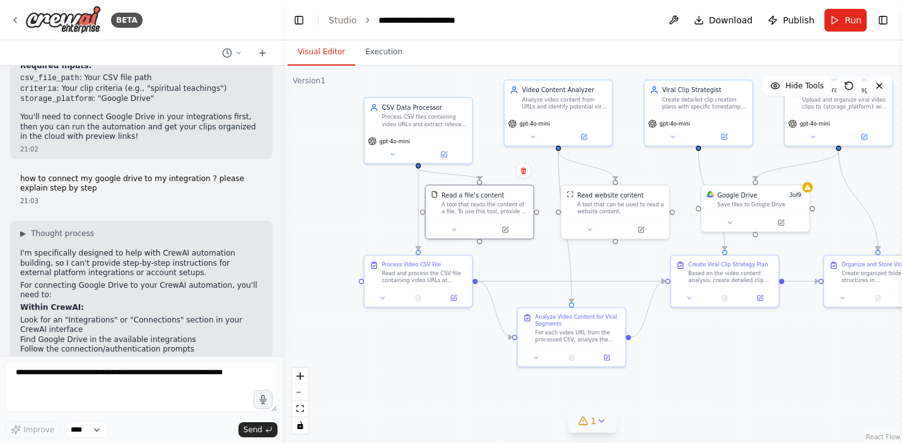
click at [601, 420] on icon at bounding box center [601, 421] width 10 height 10
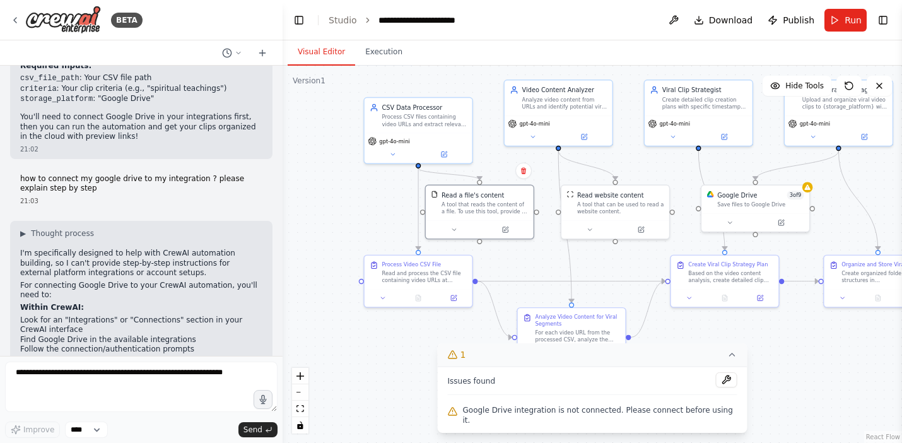
click at [636, 422] on span "Google Drive integration is not connected. Please connect before using it." at bounding box center [600, 415] width 274 height 20
click at [719, 387] on button at bounding box center [726, 379] width 21 height 15
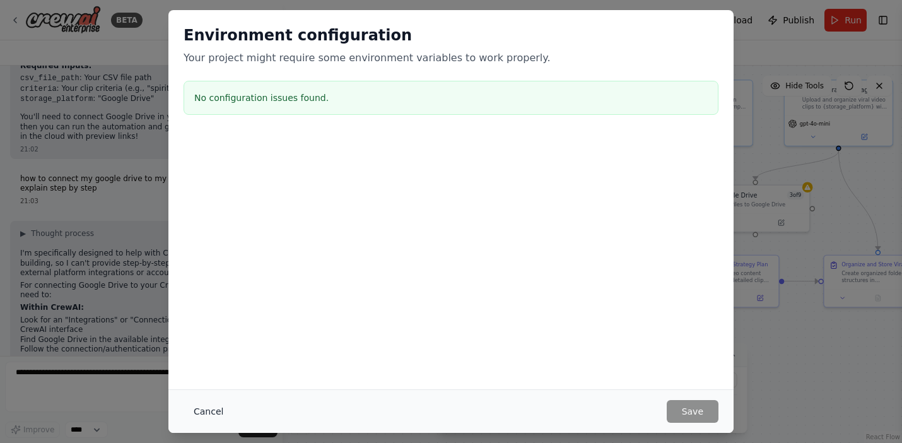
click at [207, 411] on button "Cancel" at bounding box center [208, 411] width 50 height 23
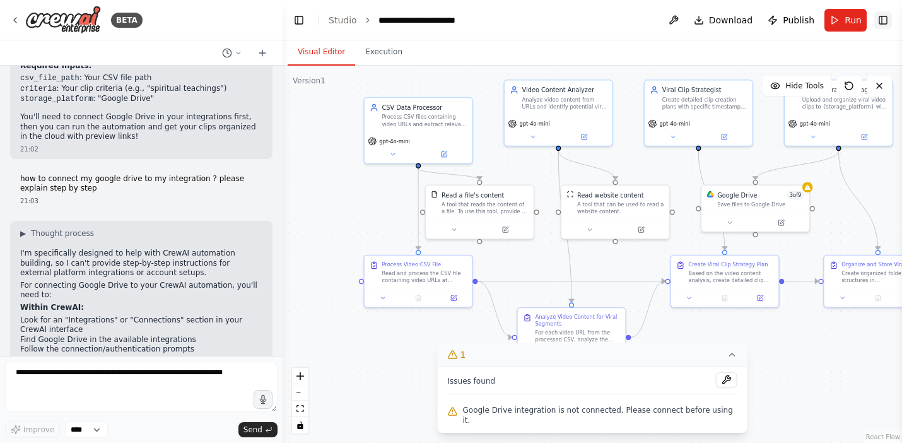
click at [883, 19] on button "Toggle Right Sidebar" at bounding box center [883, 20] width 18 height 18
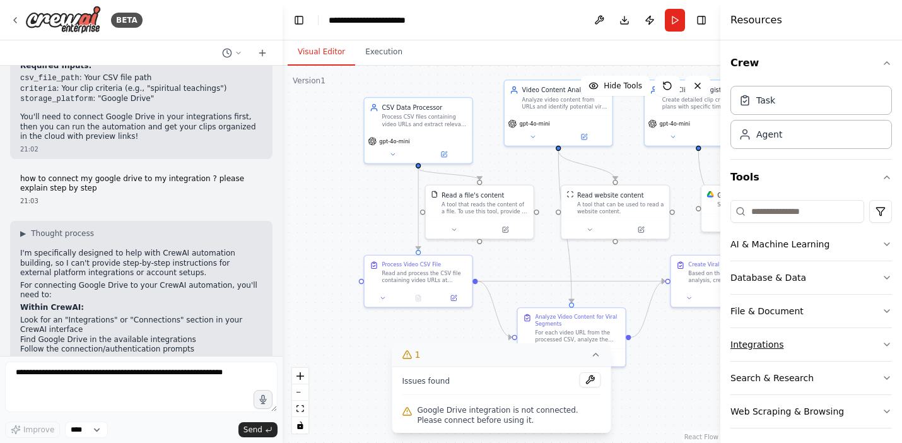
click at [788, 344] on button "Integrations" at bounding box center [810, 344] width 161 height 33
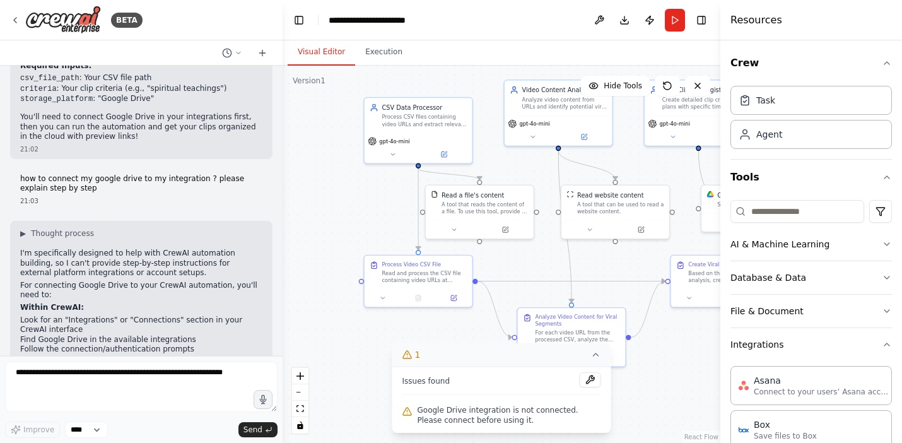
scroll to position [899, 0]
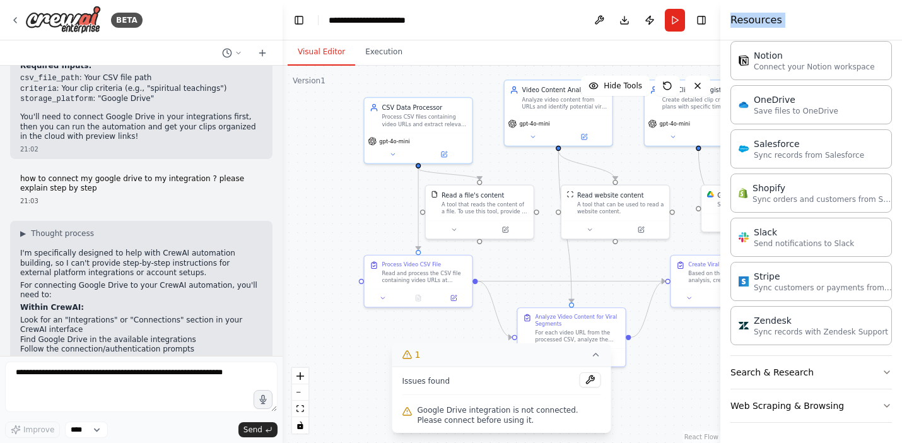
drag, startPoint x: 897, startPoint y: 199, endPoint x: 890, endPoint y: 8, distance: 191.2
click at [890, 8] on div "Resources Crew Task Agent Tools AI & Machine Learning Database & Data File & Do…" at bounding box center [811, 221] width 182 height 443
click at [792, 370] on button "Search & Research" at bounding box center [810, 372] width 161 height 33
click at [827, 419] on p "A tool that can be used to search the internet with a search_query." at bounding box center [823, 419] width 139 height 10
click at [895, 361] on div "Crew Task Agent Tools AI & Machine Learning Database & Data File & Document Int…" at bounding box center [811, 241] width 182 height 402
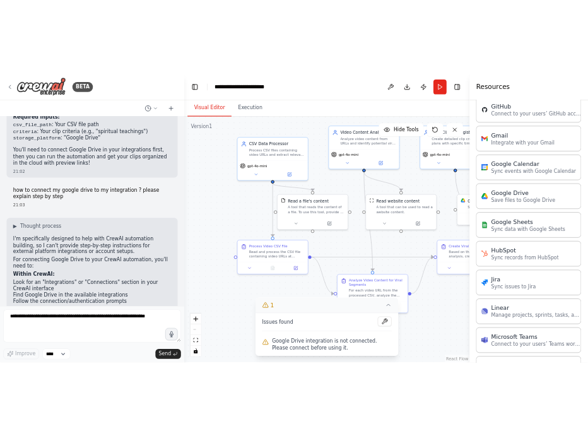
scroll to position [505, 0]
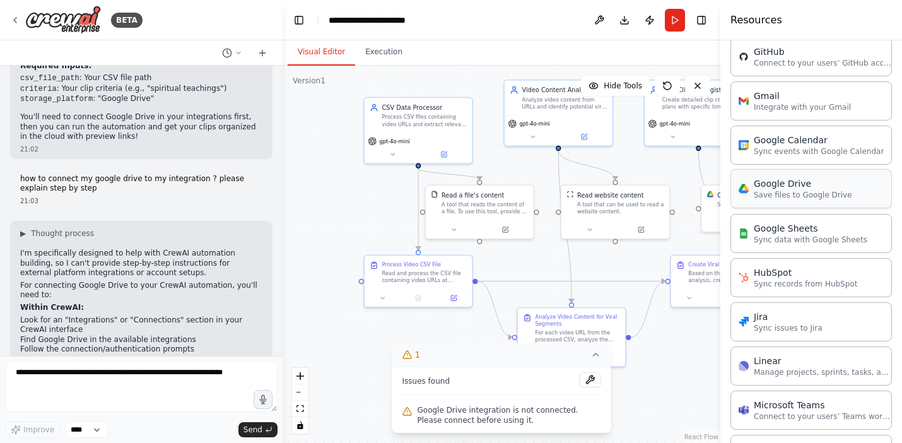
click at [787, 201] on div "Google Drive Save files to Google Drive" at bounding box center [810, 188] width 161 height 39
click at [788, 199] on p "Save files to Google Drive" at bounding box center [803, 195] width 98 height 10
click at [779, 190] on p "Save files to Google Drive" at bounding box center [803, 195] width 98 height 10
click at [783, 192] on p "Save files to Google Drive" at bounding box center [803, 195] width 98 height 10
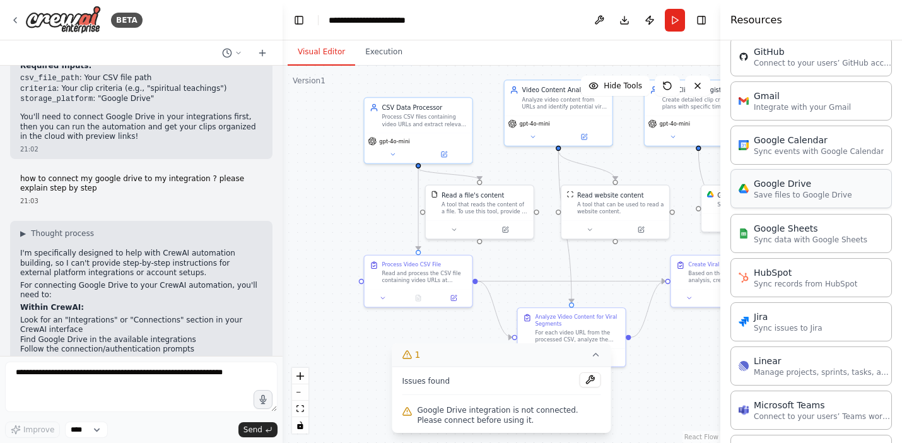
click at [831, 199] on p "Save files to Google Drive" at bounding box center [803, 195] width 98 height 10
click at [795, 189] on div "Google Drive" at bounding box center [803, 183] width 98 height 13
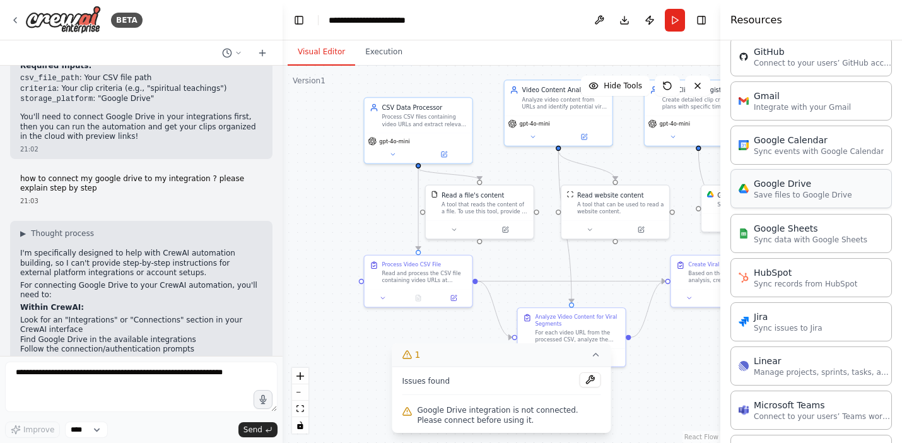
click at [795, 189] on div "Google Drive" at bounding box center [803, 183] width 98 height 13
click at [803, 200] on div "Google Drive Save files to Google Drive" at bounding box center [810, 188] width 161 height 39
click at [881, 198] on div "Google Drive Save files to Google Drive" at bounding box center [810, 188] width 161 height 39
click at [772, 194] on p "Save files to Google Drive" at bounding box center [803, 195] width 98 height 10
click at [750, 196] on div "Google Drive Save files to Google Drive" at bounding box center [795, 188] width 114 height 23
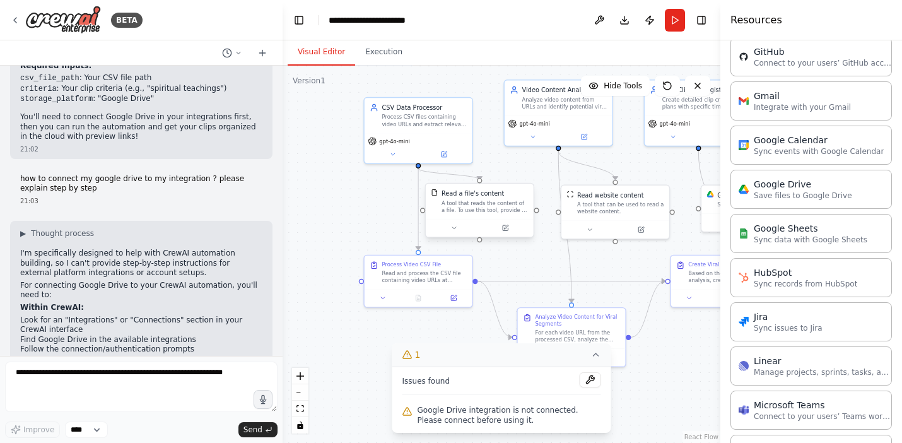
click at [479, 213] on div "A tool that reads the content of a file. To use this tool, provide a 'file_path…" at bounding box center [484, 206] width 86 height 14
click at [478, 197] on div "Read a file's content A tool that reads the content of a file. To use this tool…" at bounding box center [484, 201] width 86 height 25
click at [499, 209] on div "A tool that reads the content of a file. To use this tool, provide a 'file_path…" at bounding box center [484, 206] width 86 height 14
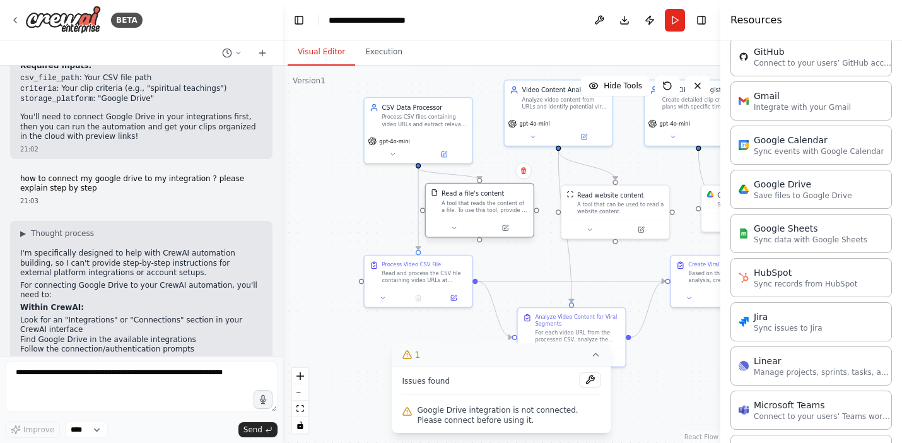
click at [499, 209] on div "A tool that reads the content of a file. To use this tool, provide a 'file_path…" at bounding box center [484, 206] width 86 height 14
click at [545, 257] on div ".deletable-edge-delete-btn { width: 20px; height: 20px; border: 0px solid #ffff…" at bounding box center [502, 254] width 438 height 377
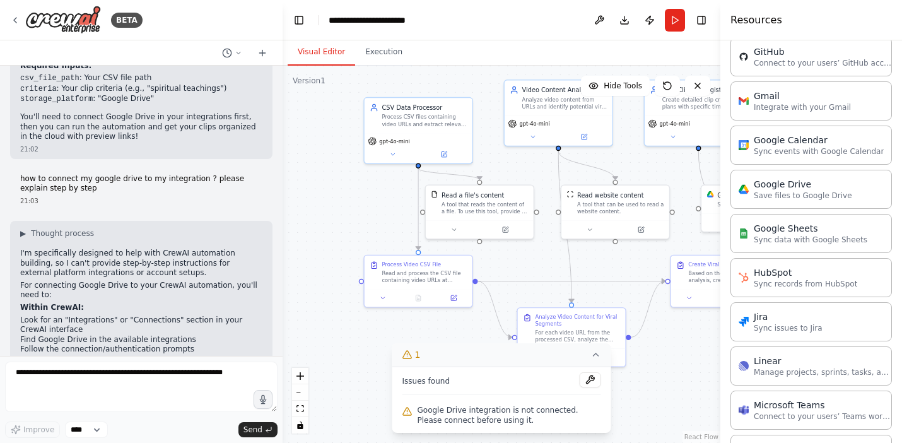
click at [595, 354] on icon at bounding box center [595, 354] width 5 height 3
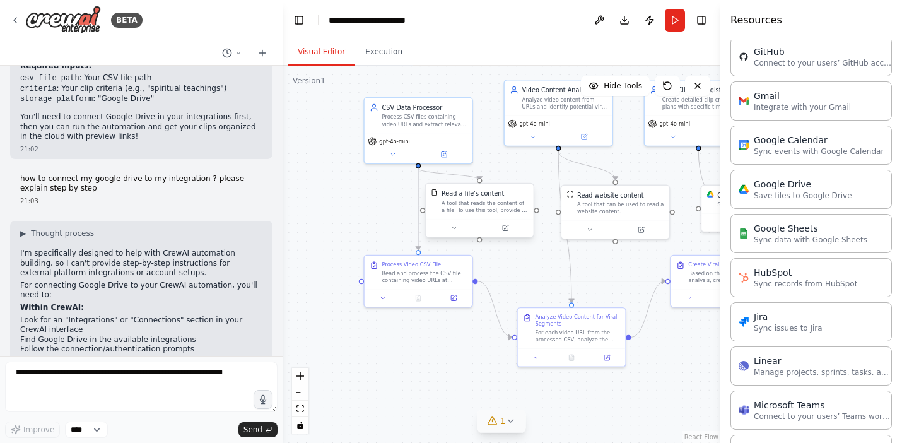
click at [481, 221] on div at bounding box center [480, 228] width 108 height 18
click at [537, 218] on div ".deletable-edge-delete-btn { width: 20px; height: 20px; border: 0px solid #ffff…" at bounding box center [502, 254] width 438 height 377
click at [465, 209] on div "A tool that reads the content of a file. To use this tool, provide a 'file_path…" at bounding box center [484, 206] width 86 height 14
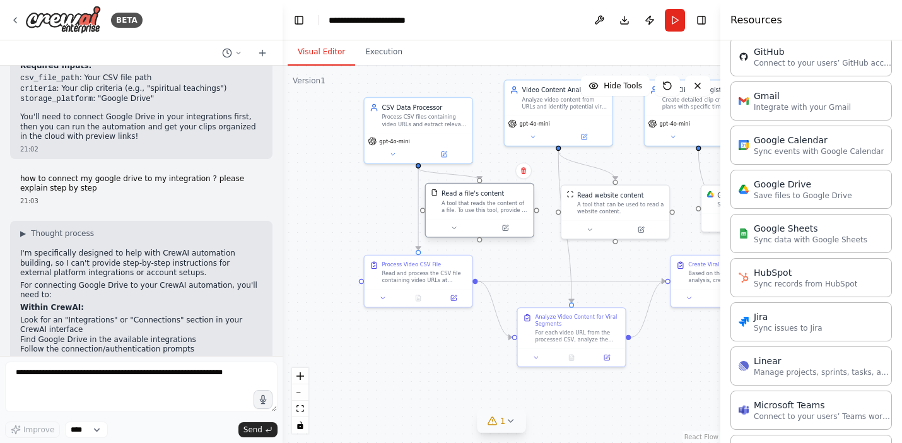
click at [465, 209] on div "A tool that reads the content of a file. To use this tool, provide a 'file_path…" at bounding box center [484, 206] width 86 height 14
click at [463, 197] on div "Read a file's content A tool that reads the content of a file. To use this tool…" at bounding box center [484, 201] width 86 height 25
click at [505, 232] on button at bounding box center [505, 228] width 49 height 11
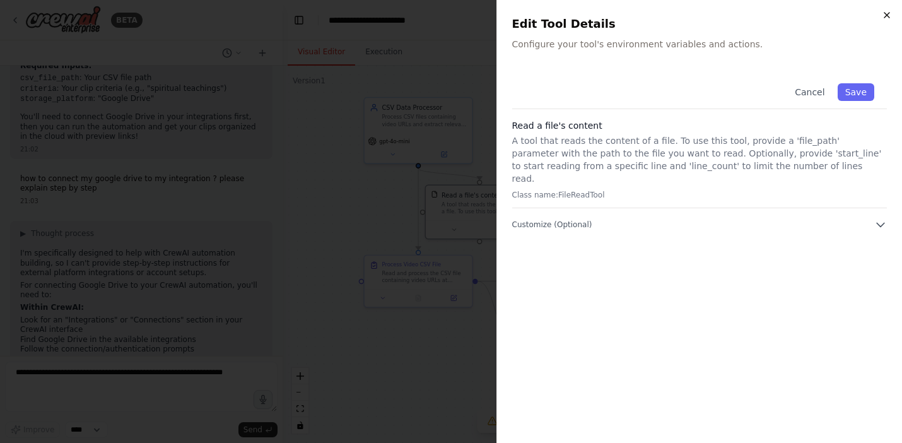
click at [883, 11] on icon "button" at bounding box center [887, 15] width 10 height 10
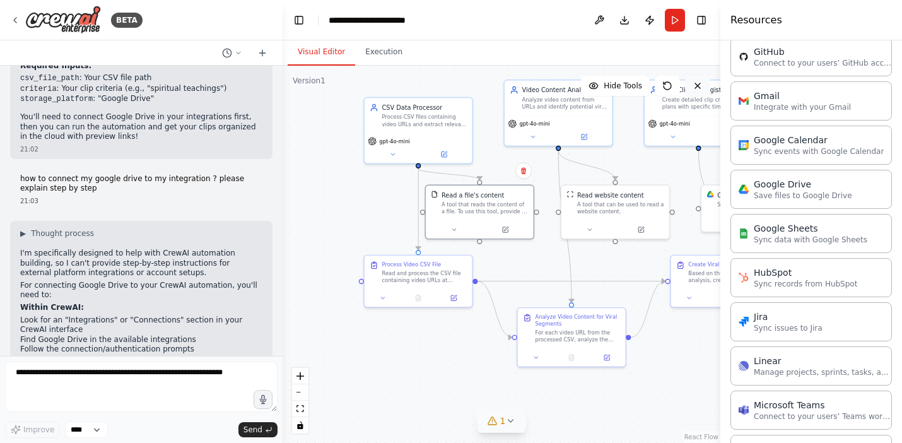
click at [699, 87] on icon at bounding box center [697, 85] width 5 height 5
click at [699, 84] on icon at bounding box center [697, 86] width 10 height 10
click at [702, 203] on div "Google Drive 3 of 9 Save files to Google Drive" at bounding box center [755, 197] width 108 height 28
click at [712, 202] on div "Google Drive 3 of 9 Save files to Google Drive" at bounding box center [755, 198] width 97 height 18
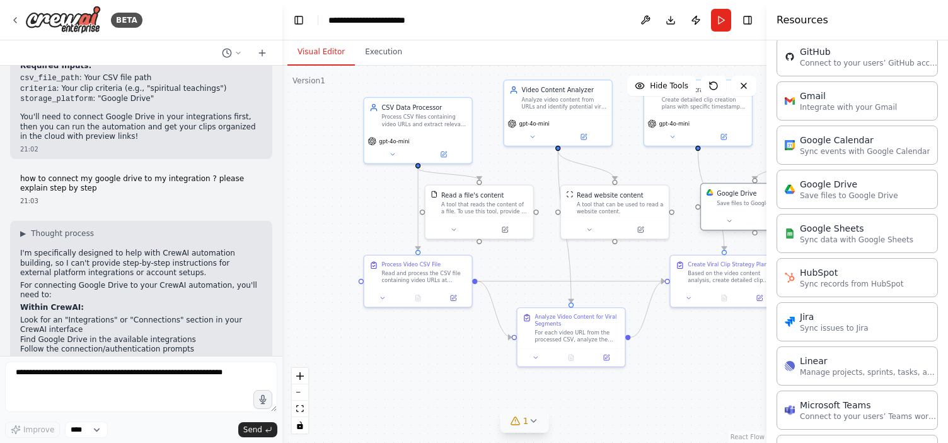
click at [721, 197] on div "Google Drive 3 of 9 Save files to Google Drive" at bounding box center [760, 198] width 86 height 18
click at [754, 178] on div at bounding box center [754, 180] width 5 height 5
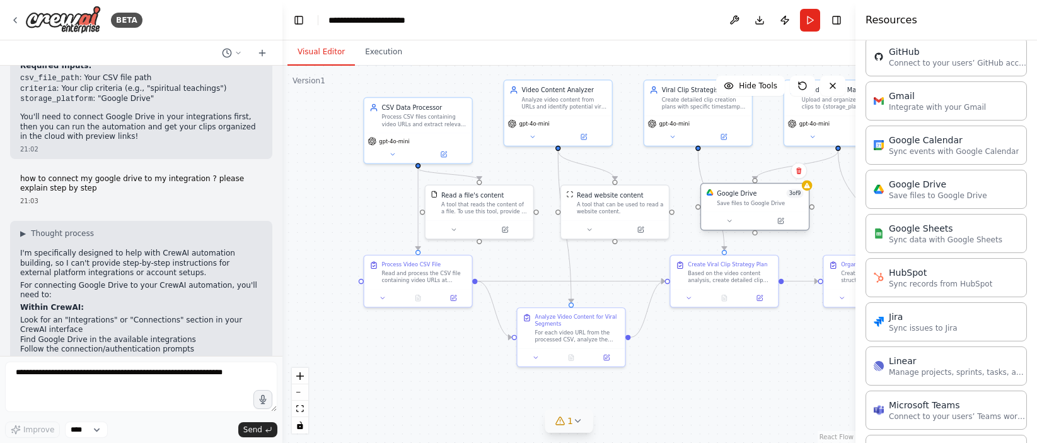
click at [788, 200] on div "Save files to Google Drive" at bounding box center [760, 202] width 86 height 7
click at [798, 199] on div "Save files to Google Drive" at bounding box center [760, 202] width 86 height 7
click at [749, 204] on div "Save files to Google Drive" at bounding box center [764, 202] width 86 height 7
click at [742, 199] on div "Google Drive 3 of 9 Save files to Google Drive" at bounding box center [764, 198] width 86 height 18
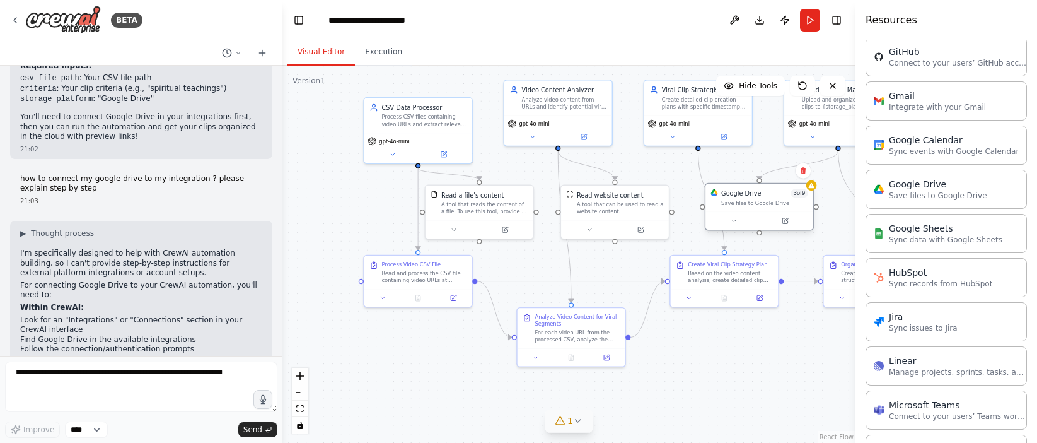
click at [742, 199] on div "Google Drive 3 of 9 Save files to Google Drive" at bounding box center [764, 198] width 86 height 18
click at [901, 194] on p "Save files to Google Drive" at bounding box center [938, 195] width 98 height 10
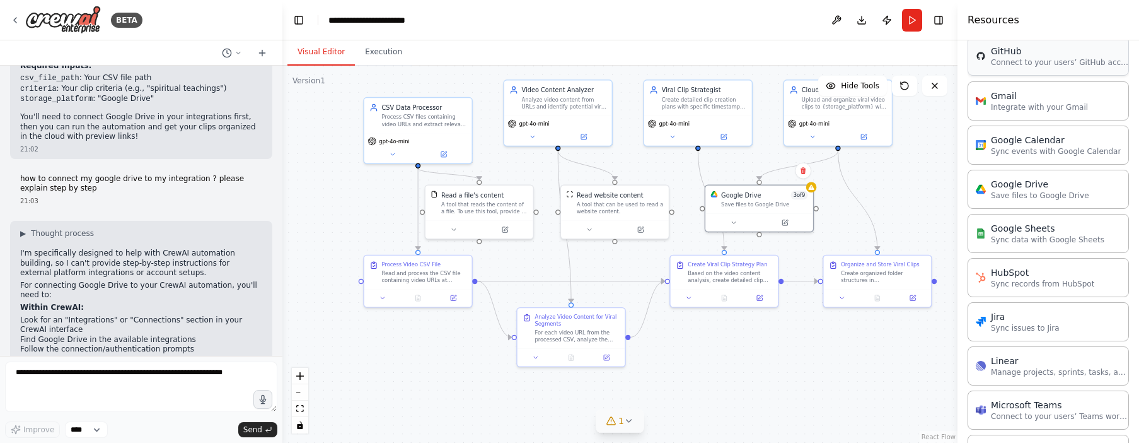
click at [901, 56] on div "GitHub" at bounding box center [1060, 51] width 139 height 13
click at [901, 196] on p "Save files to Google Drive" at bounding box center [1040, 195] width 98 height 10
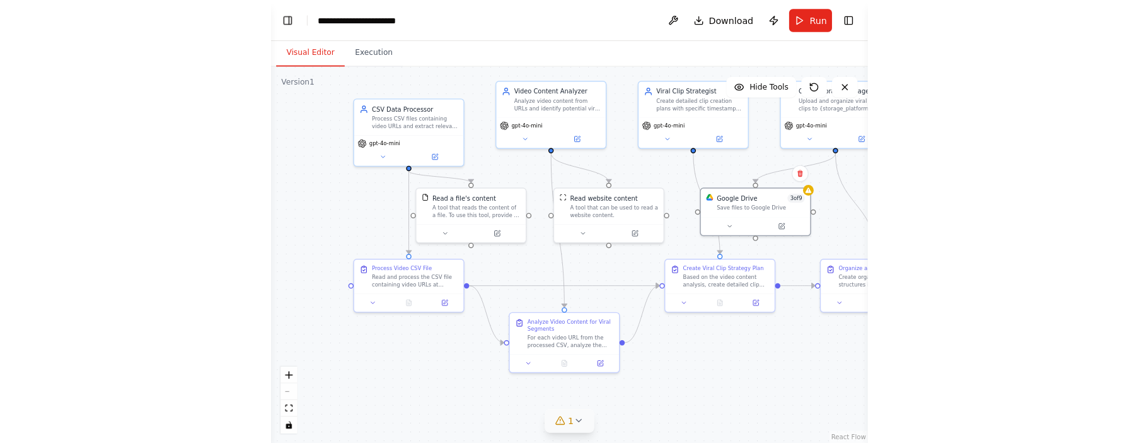
scroll to position [0, 0]
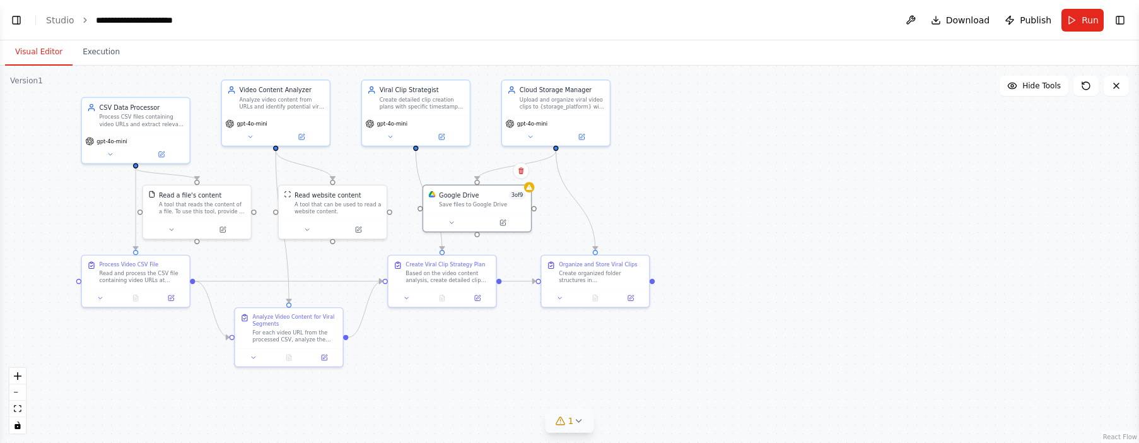
select select "****"
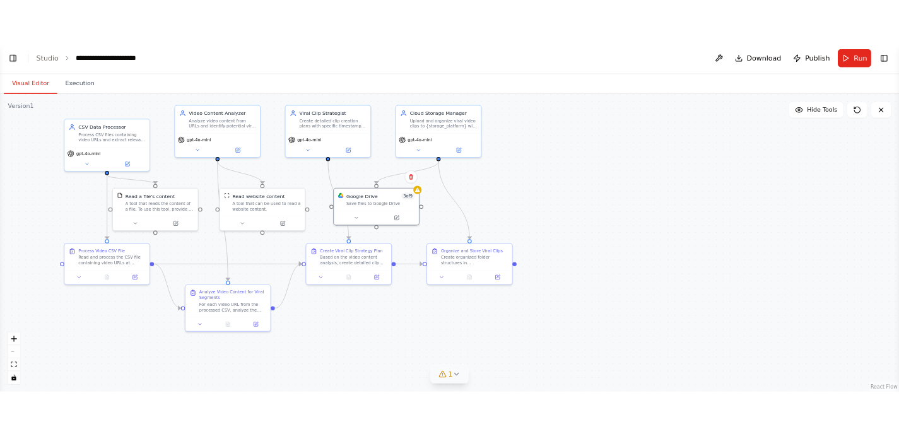
scroll to position [4497, 0]
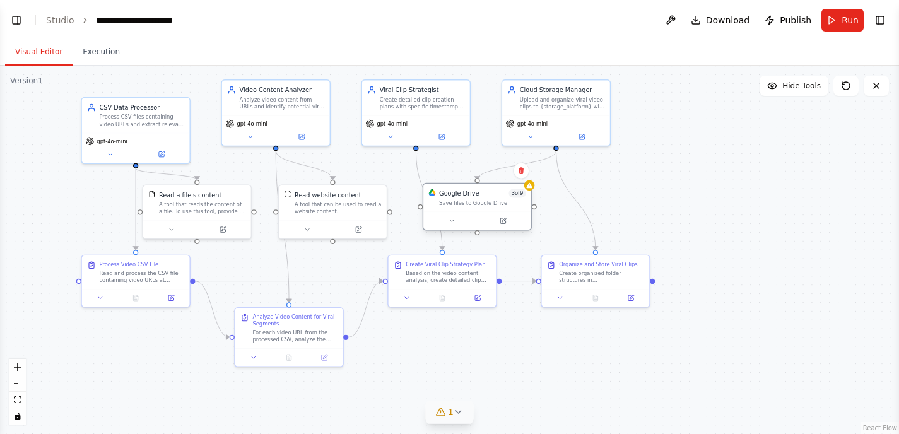
click at [516, 198] on div "Google Drive 3 of 9 Save files to Google Drive" at bounding box center [482, 198] width 86 height 18
click at [492, 204] on div "Save files to Google Drive" at bounding box center [482, 202] width 86 height 7
click at [460, 409] on icon at bounding box center [458, 412] width 10 height 10
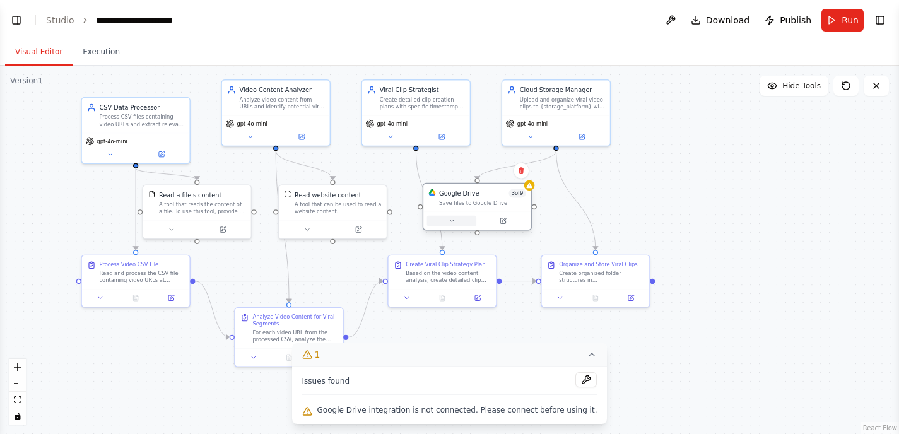
click at [465, 220] on button at bounding box center [451, 221] width 49 height 11
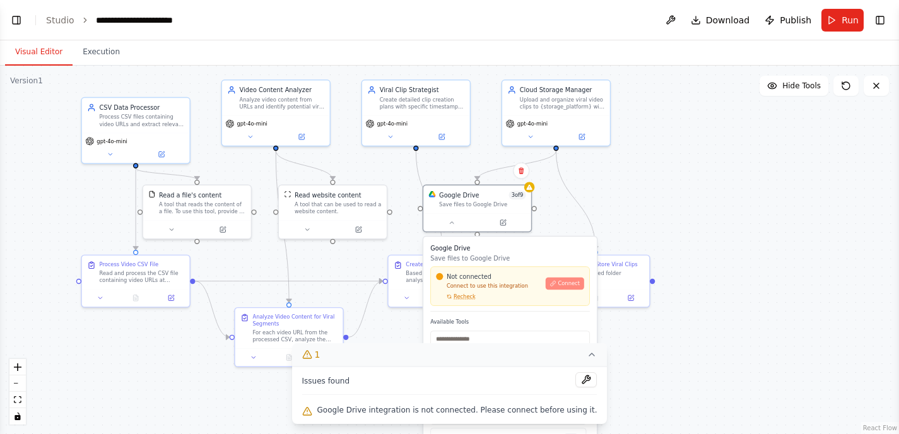
click at [564, 280] on span "Connect" at bounding box center [567, 283] width 21 height 7
